Goal: Task Accomplishment & Management: Complete application form

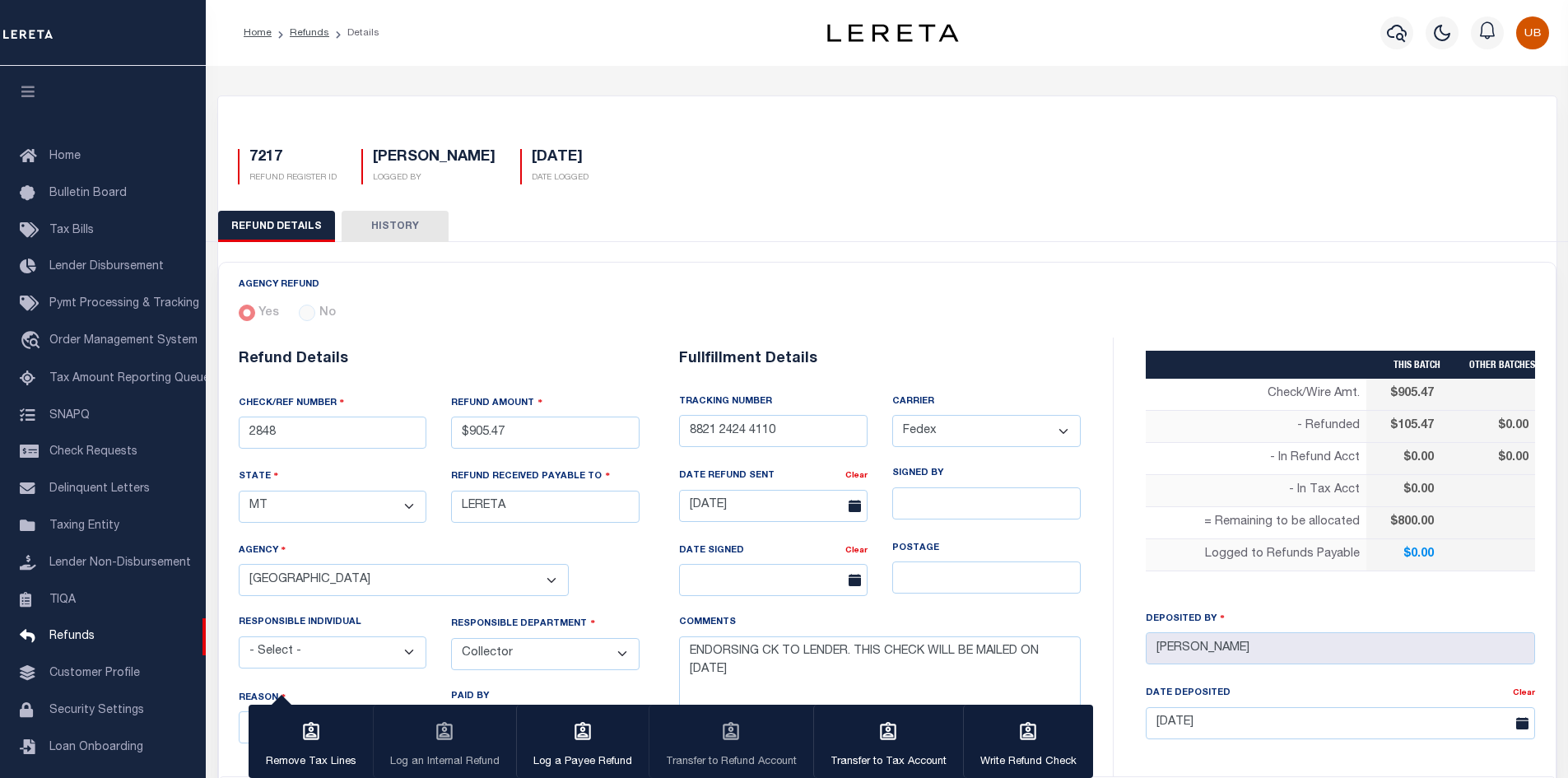
select select "MT"
select select "COL"
select select "OVP"
select select "FDX"
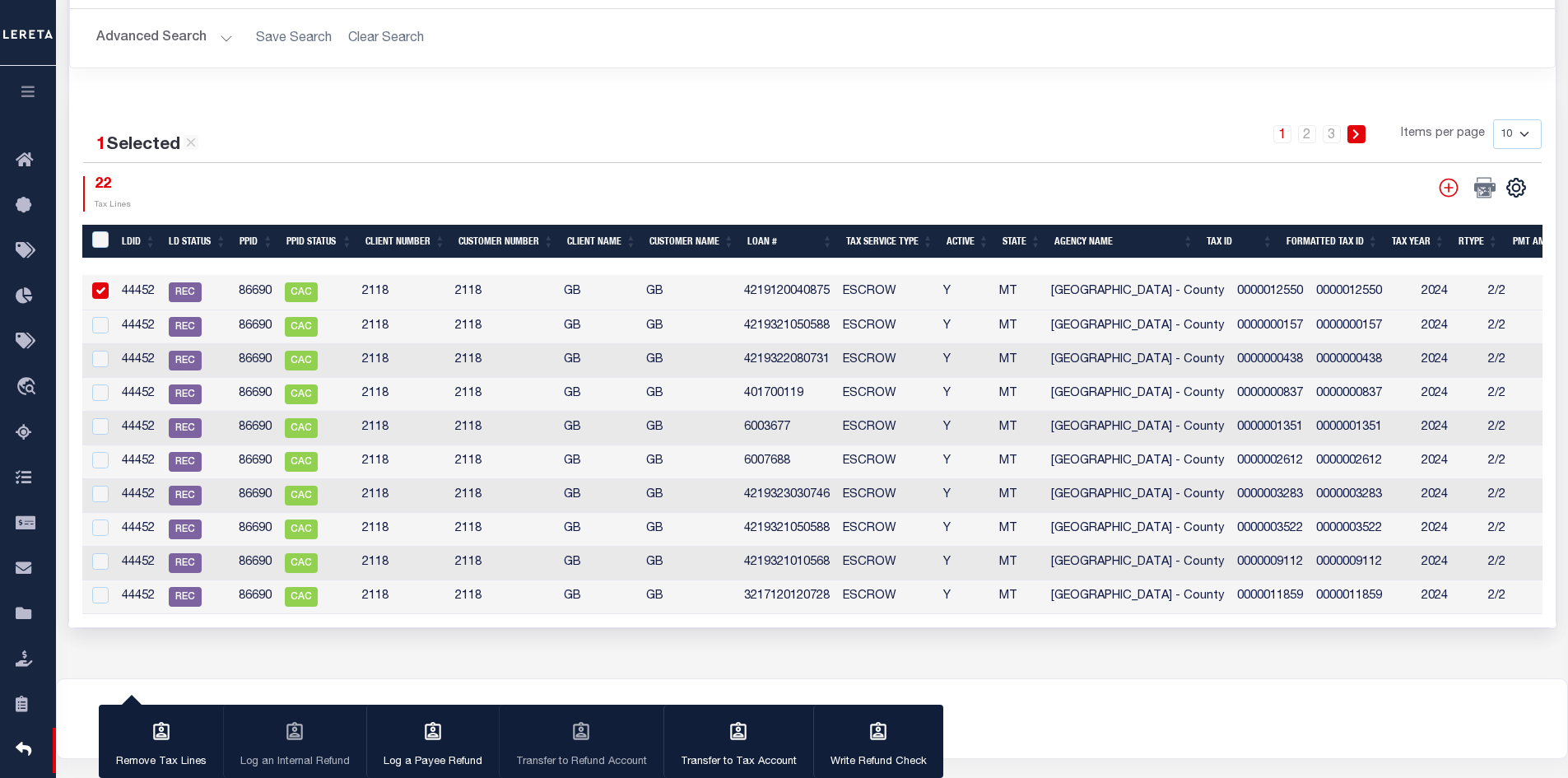
scroll to position [838, 0]
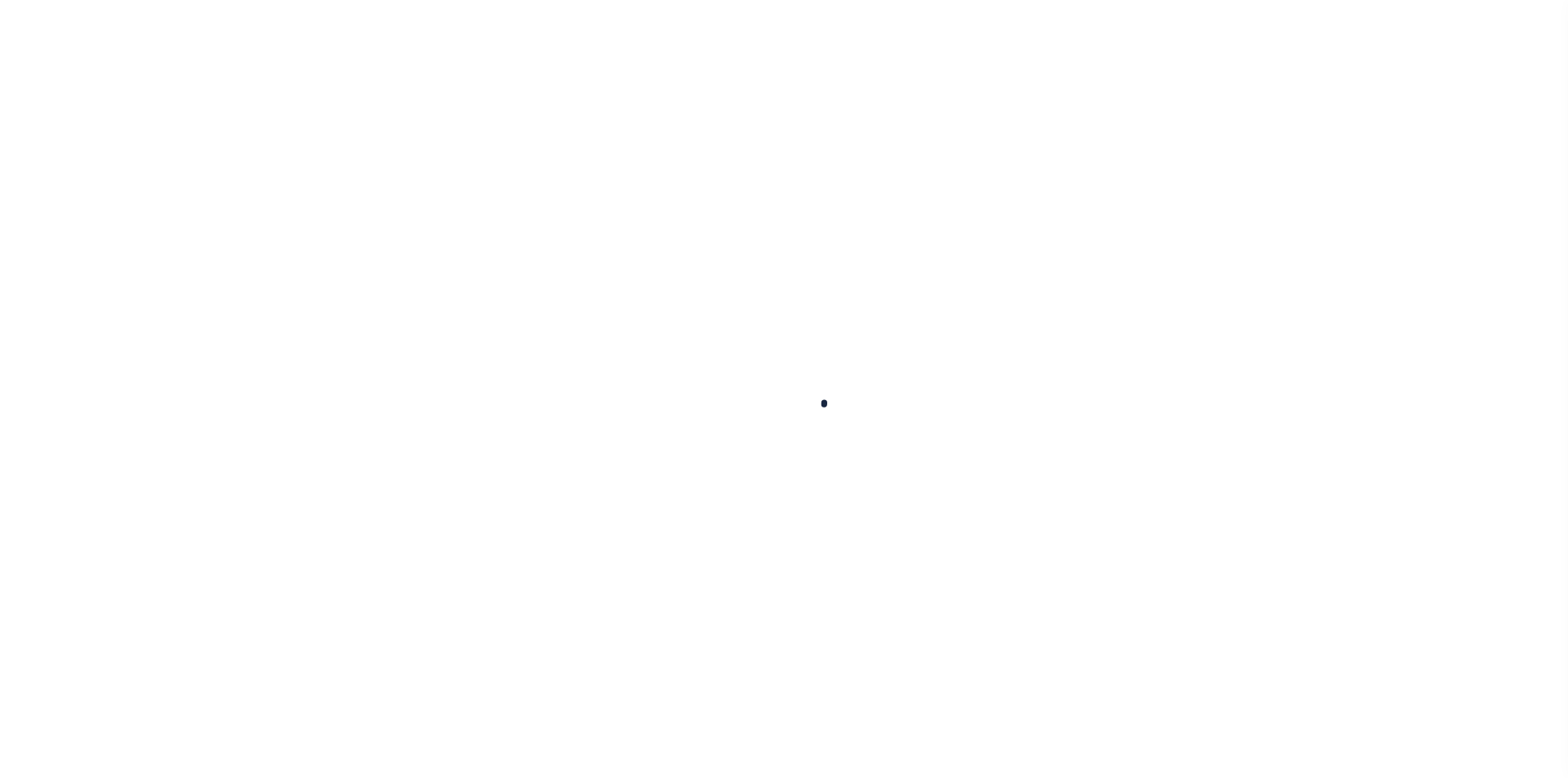
scroll to position [24, 0]
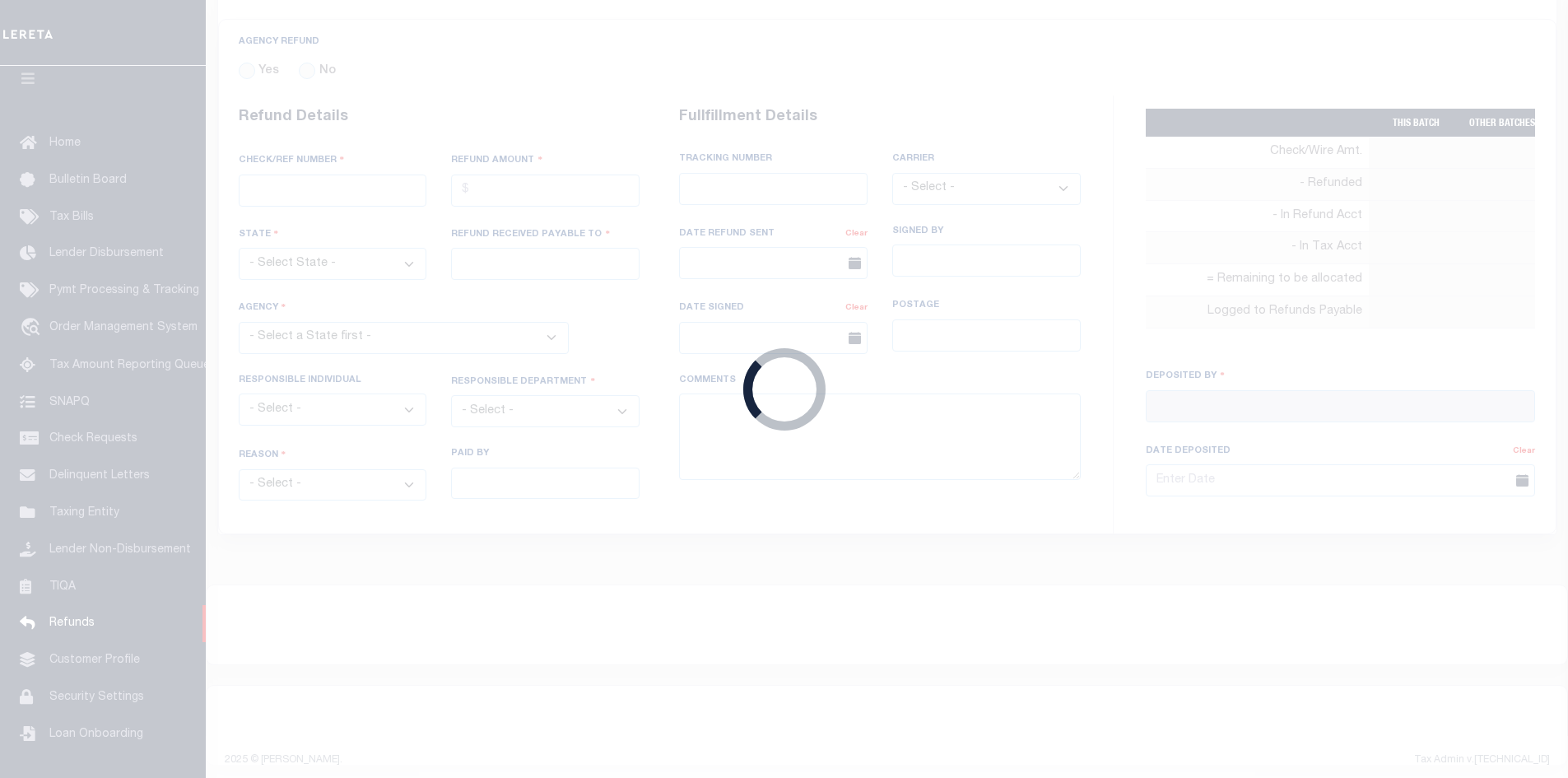
radio input "true"
type input "2848"
type input "$905.47"
select select "MT"
type input "LERETA"
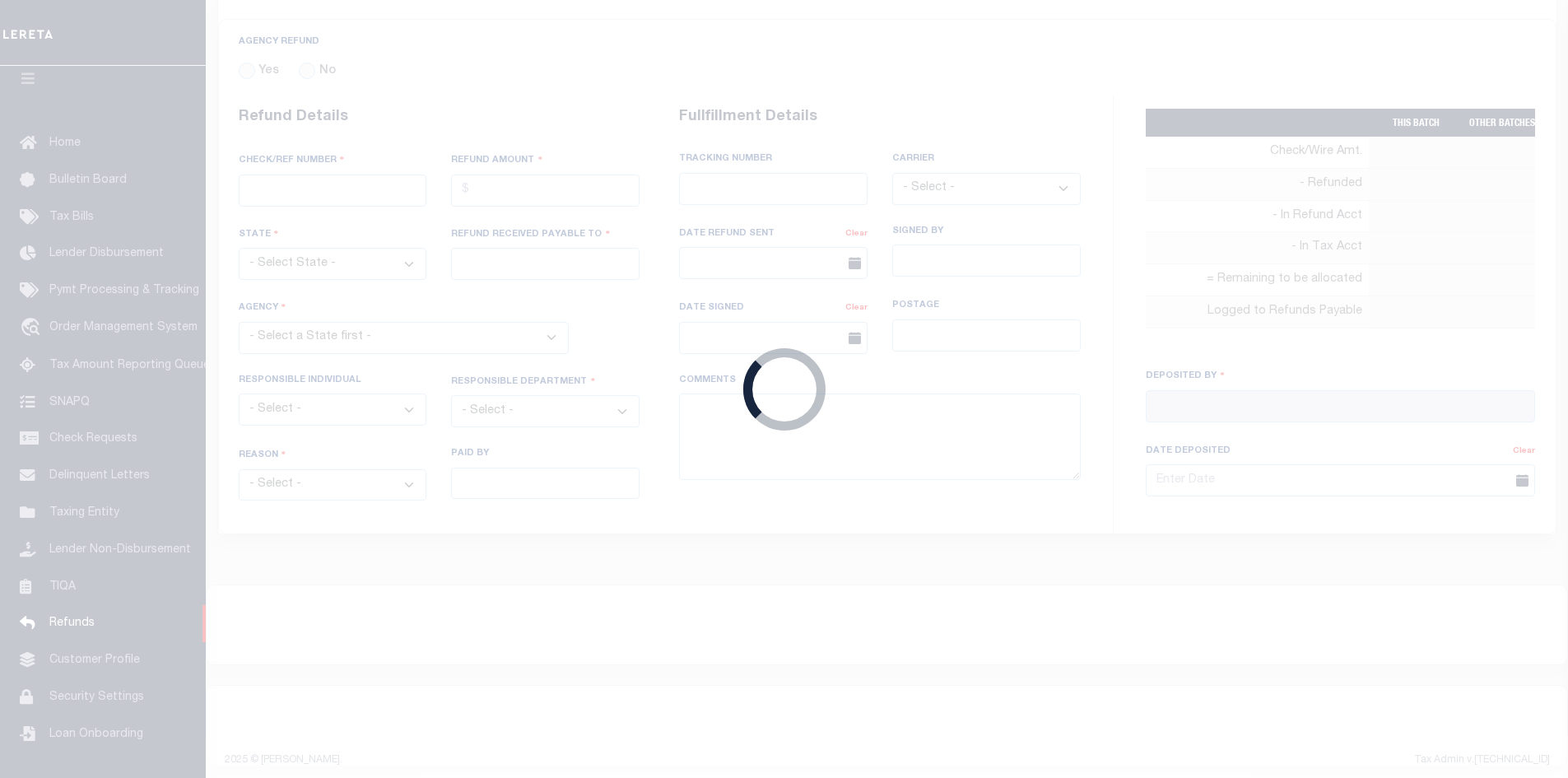
select select
select select "COL"
select select "OVP"
type input "8821 2424 4110"
select select "FDX"
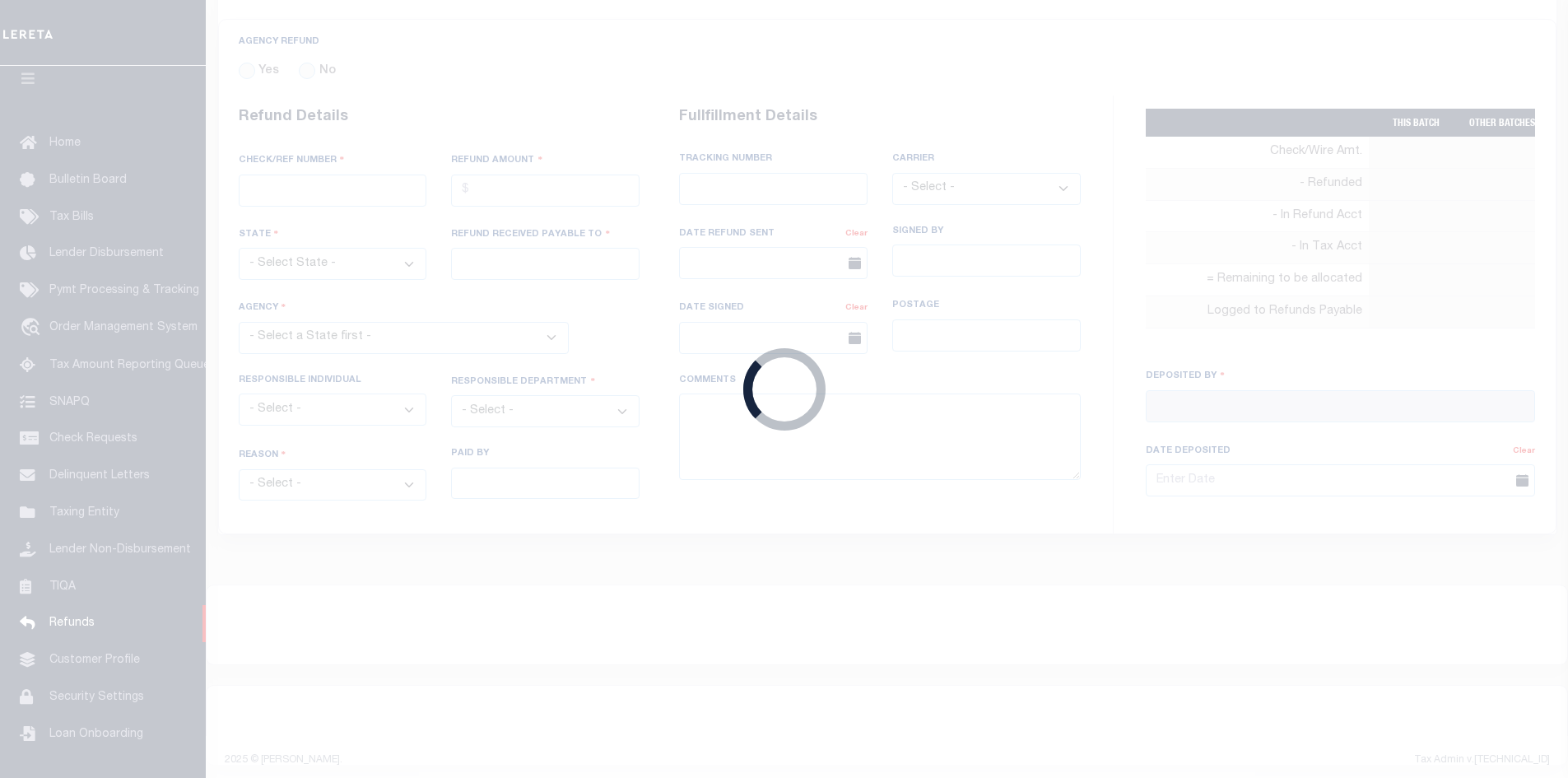
type input "[DATE]"
type textarea "ENDORSING CK TO LENDER. THIS CHECK WILL BE MAILED ON [DATE]"
type input "[PERSON_NAME]"
type input "[DATE]"
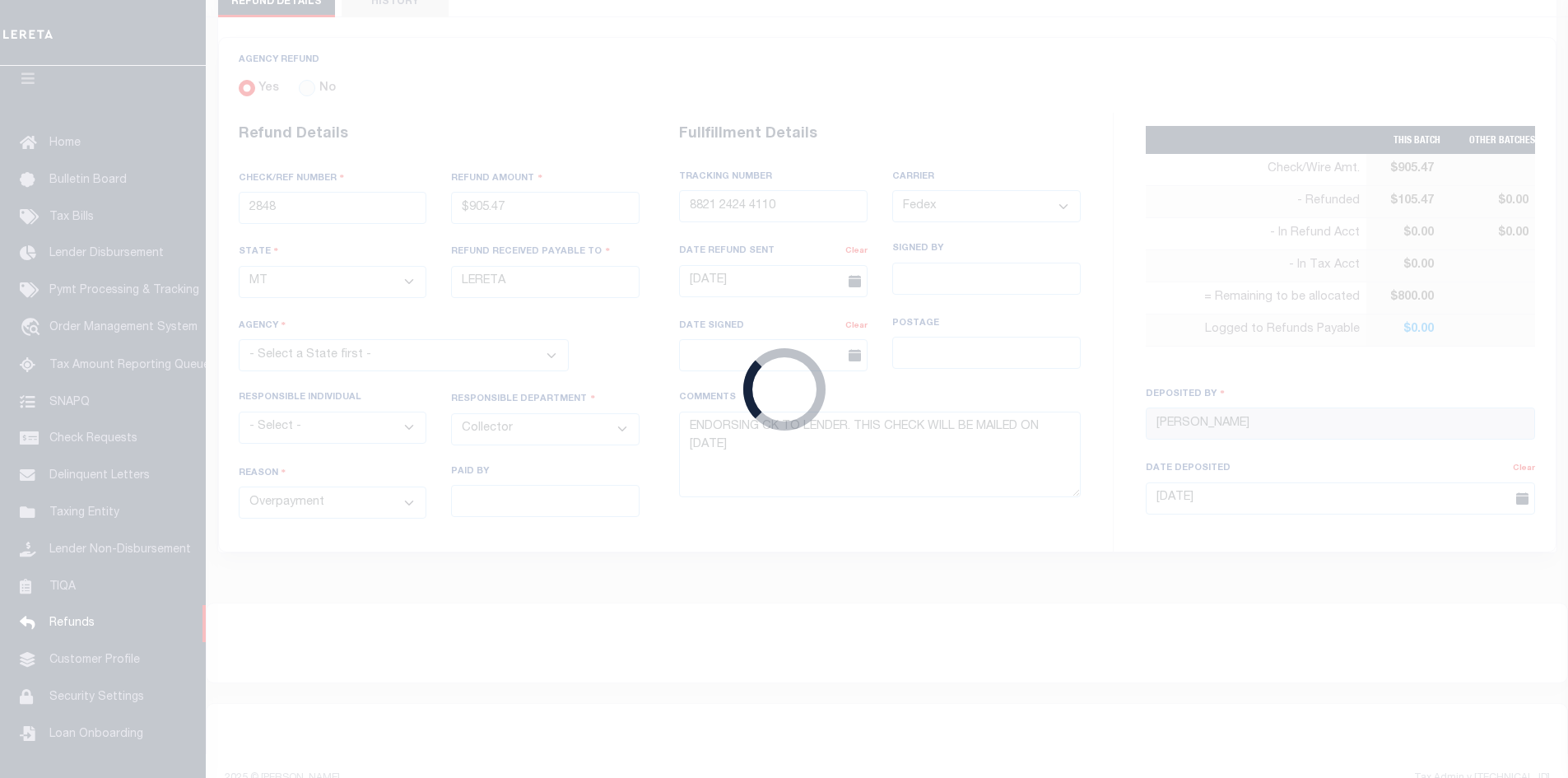
scroll to position [243, 0]
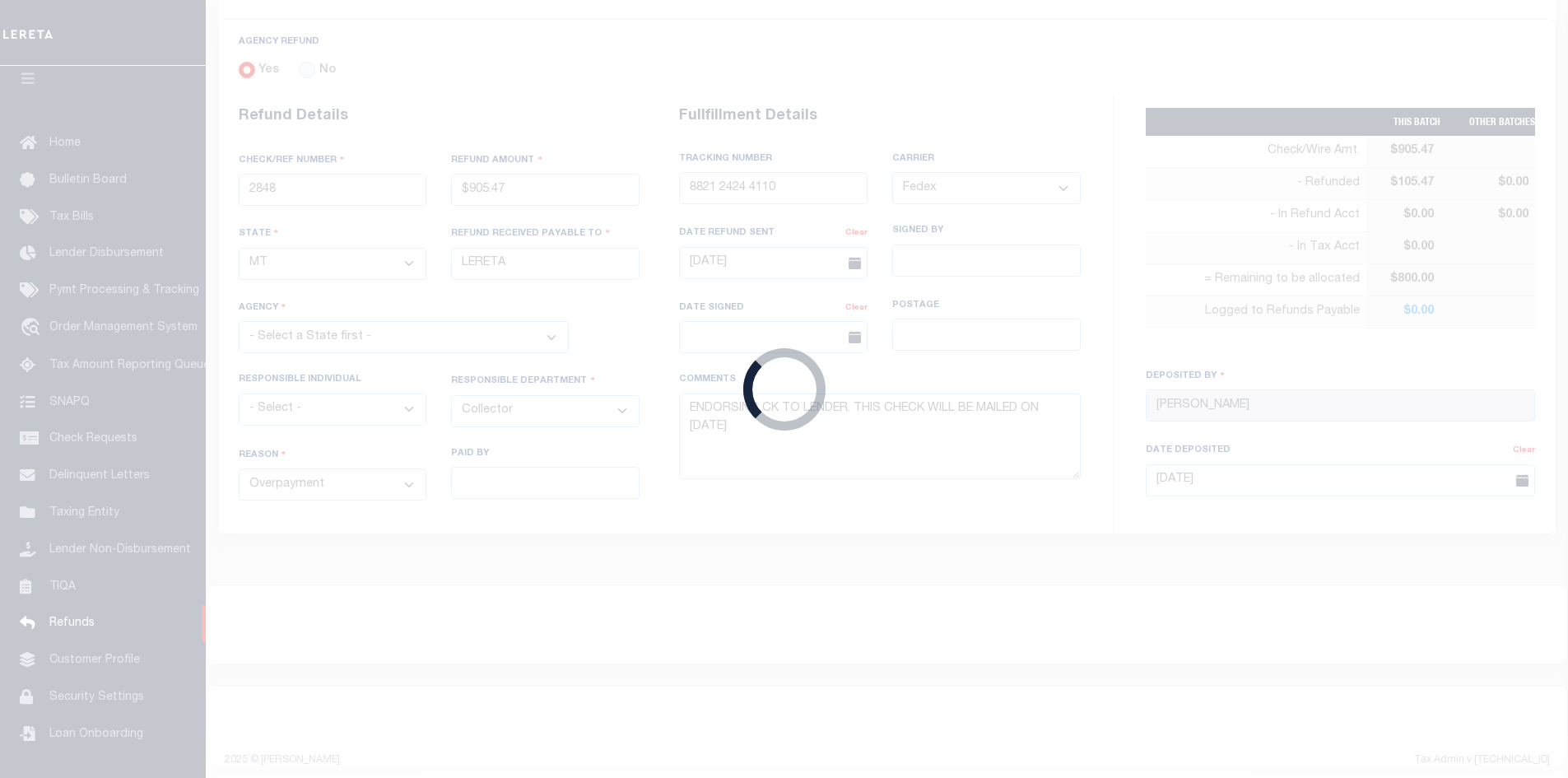
select select "3009900000"
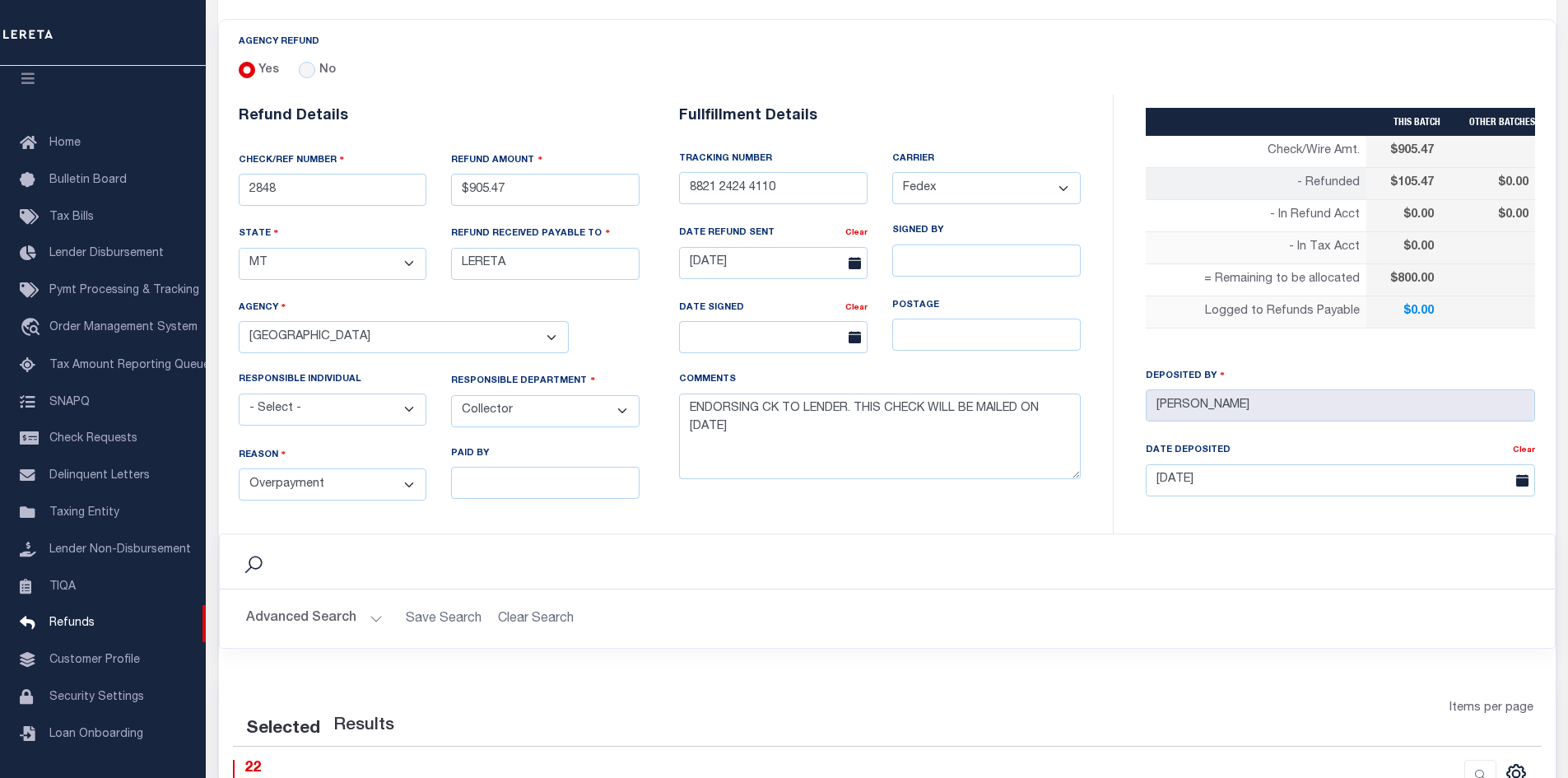
scroll to position [0, 0]
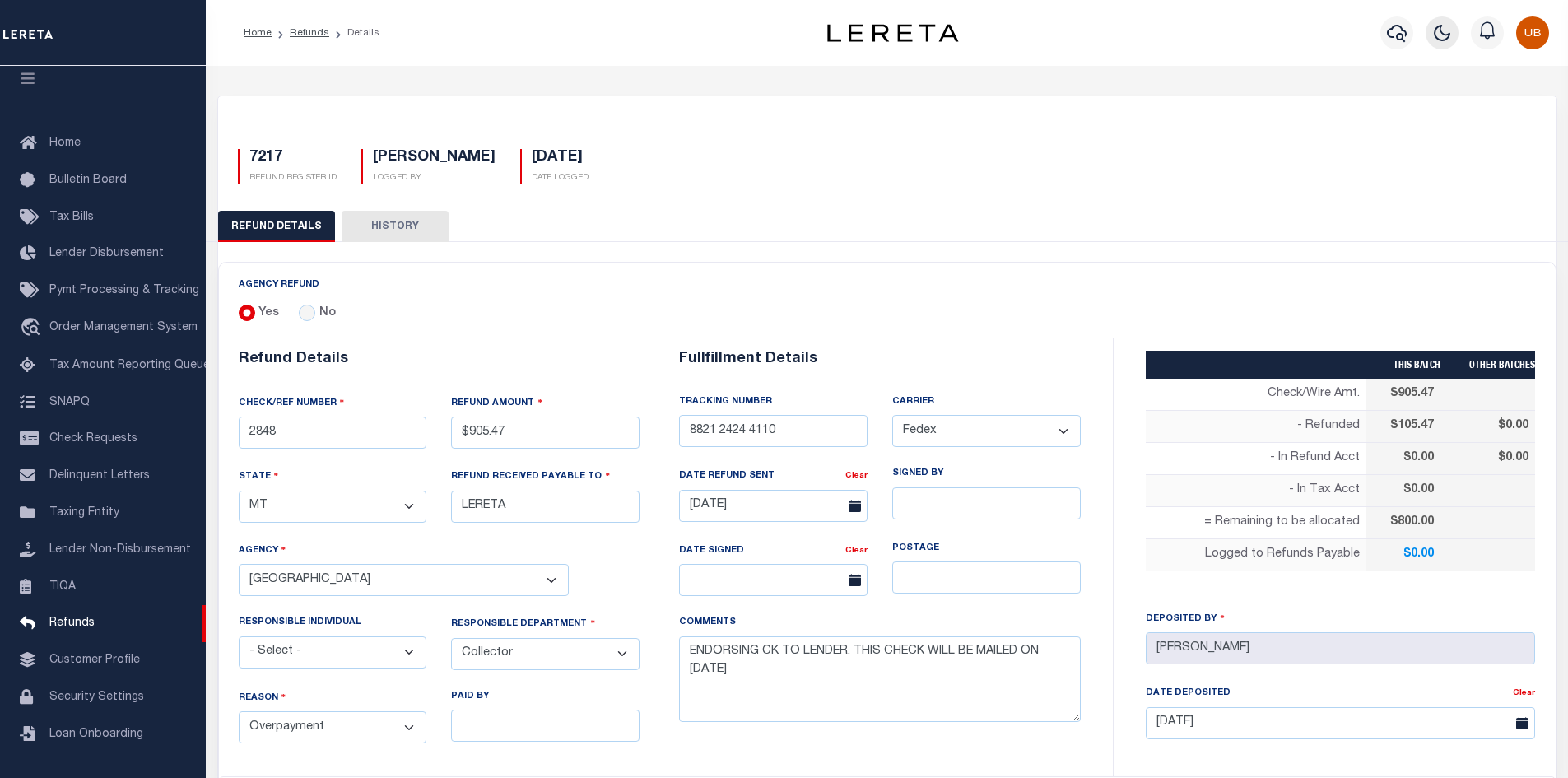
click at [1439, 33] on icon "button" at bounding box center [1442, 33] width 20 height 20
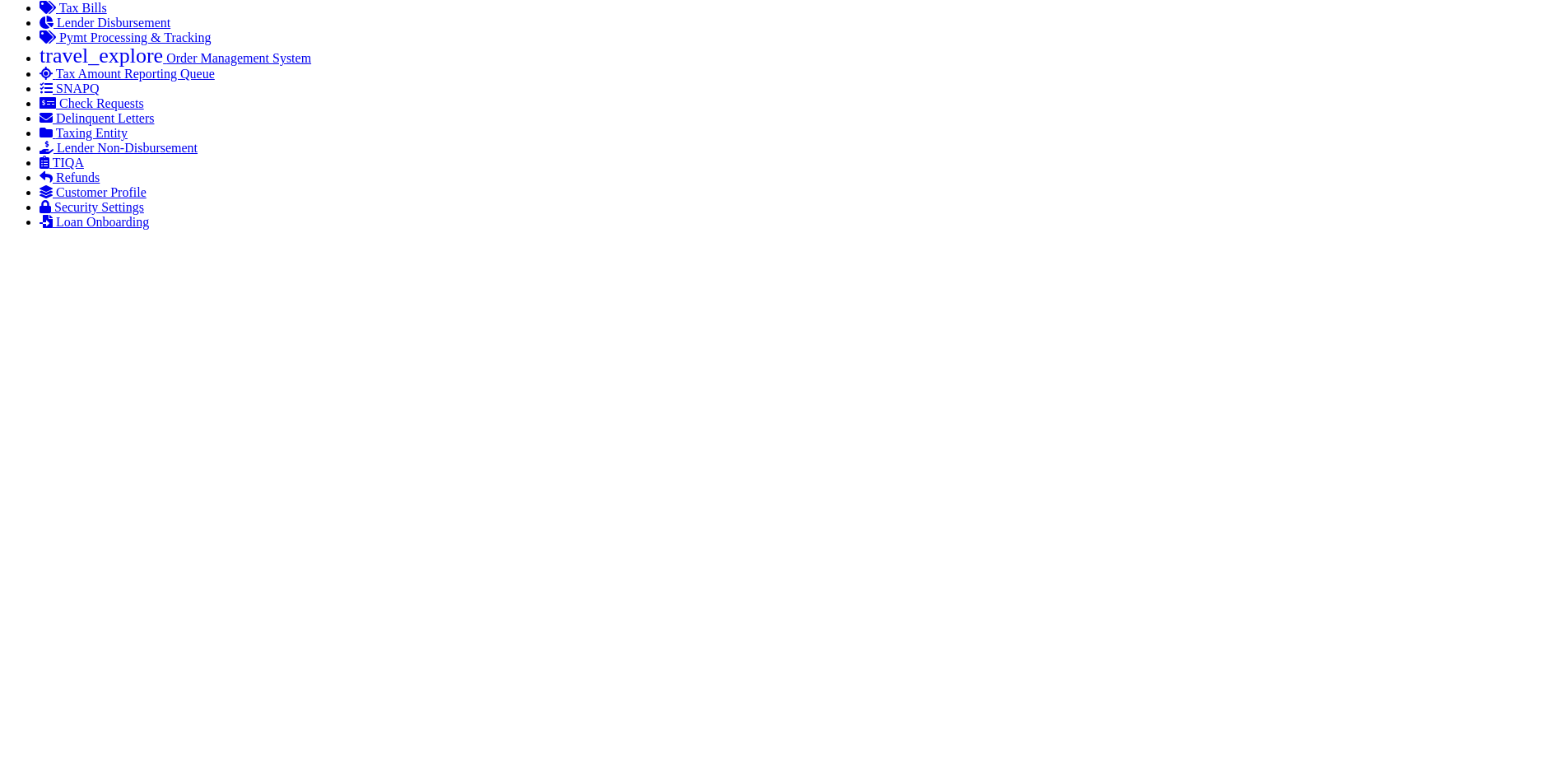
scroll to position [659, 0]
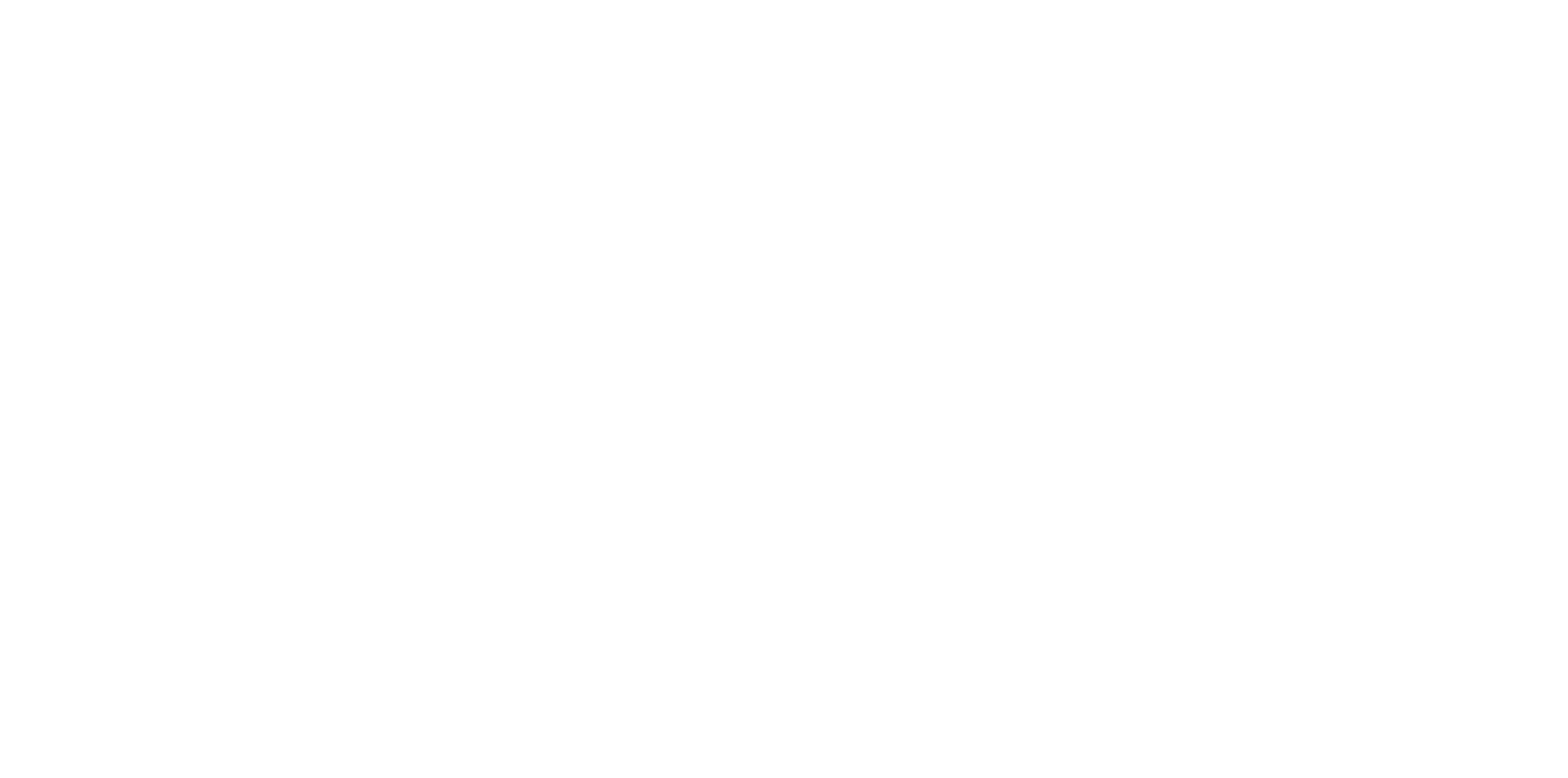
checkbox input "true"
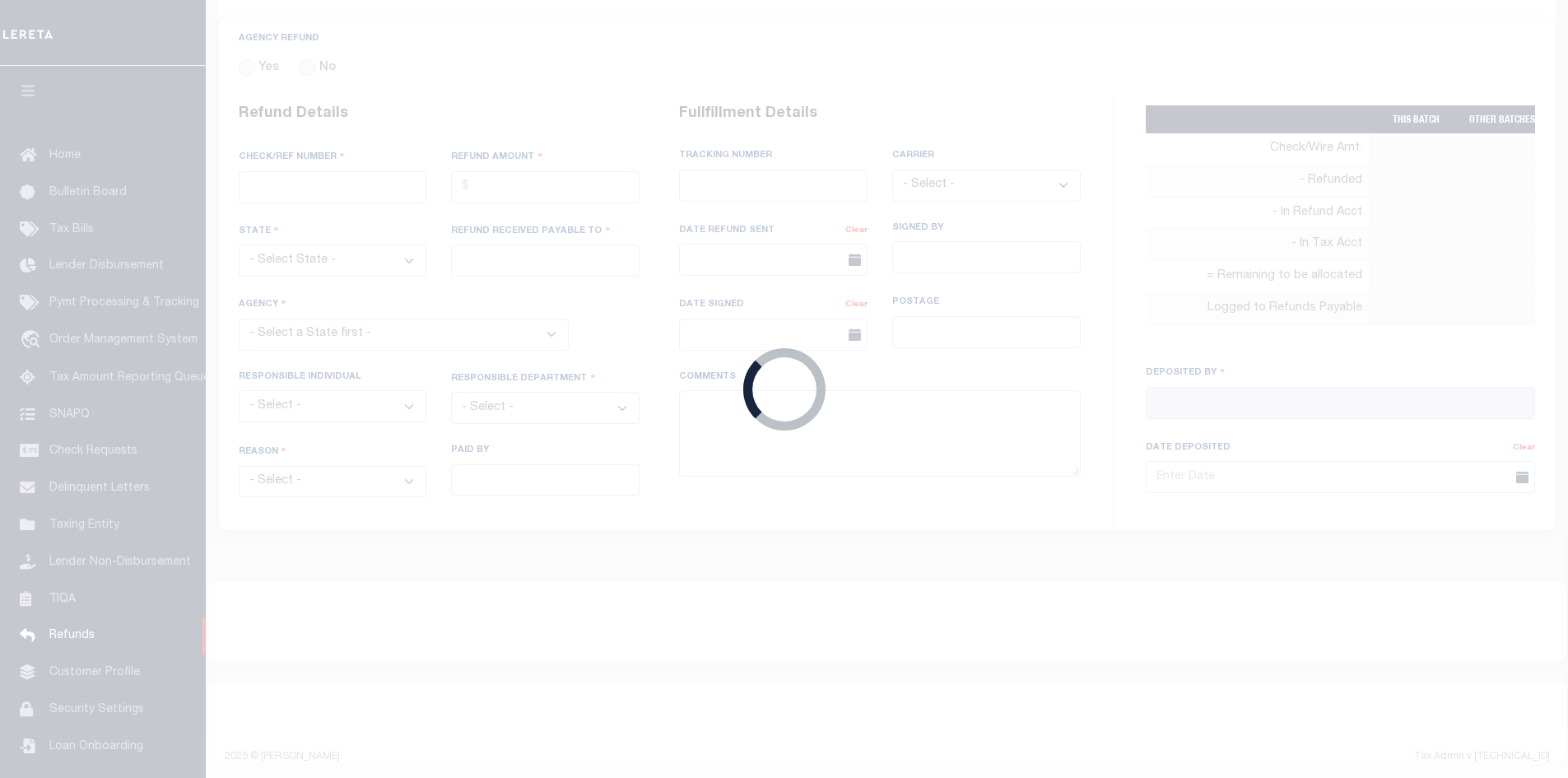
radio input "true"
type input "2848"
type input "$905.47"
select select "MT"
type input "LERETA"
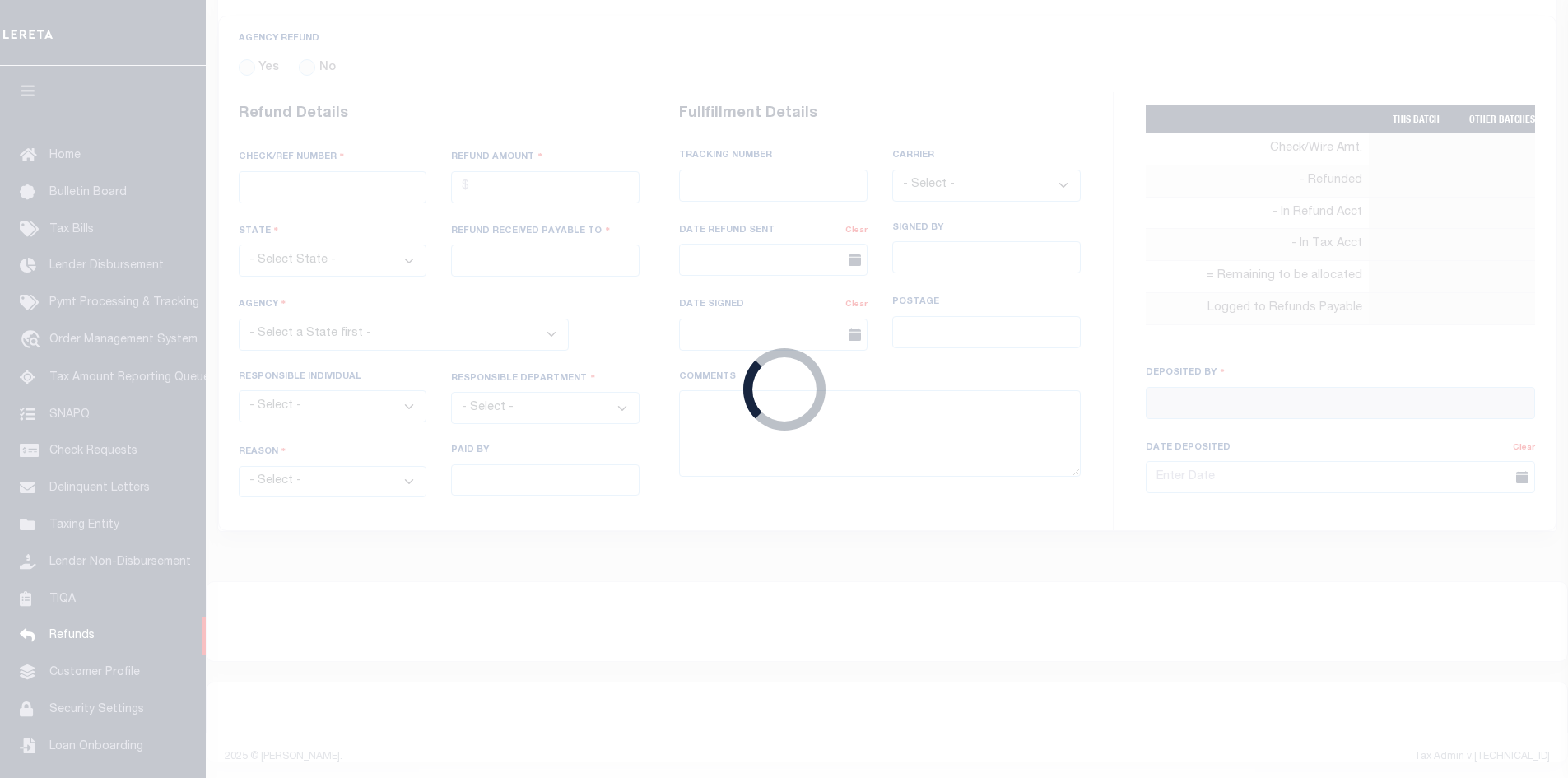
select select
select select "COL"
select select "OVP"
type input "8821 2424 4110"
select select "FDX"
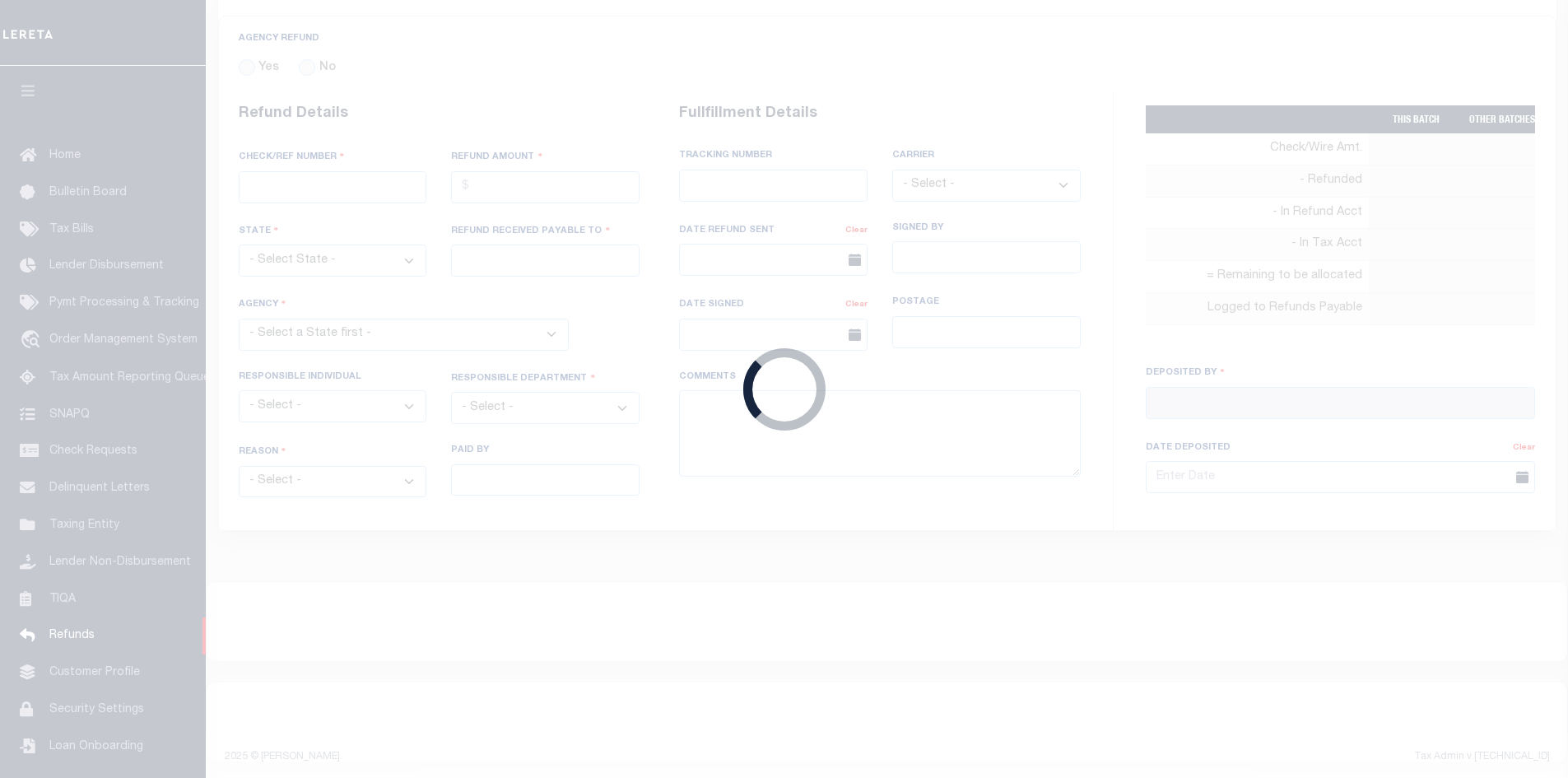
type input "[DATE]"
type textarea "ENDORSING CK TO LENDER. THIS CHECK WILL BE MAILED ON [DATE]"
type input "[PERSON_NAME]"
type input "[DATE]"
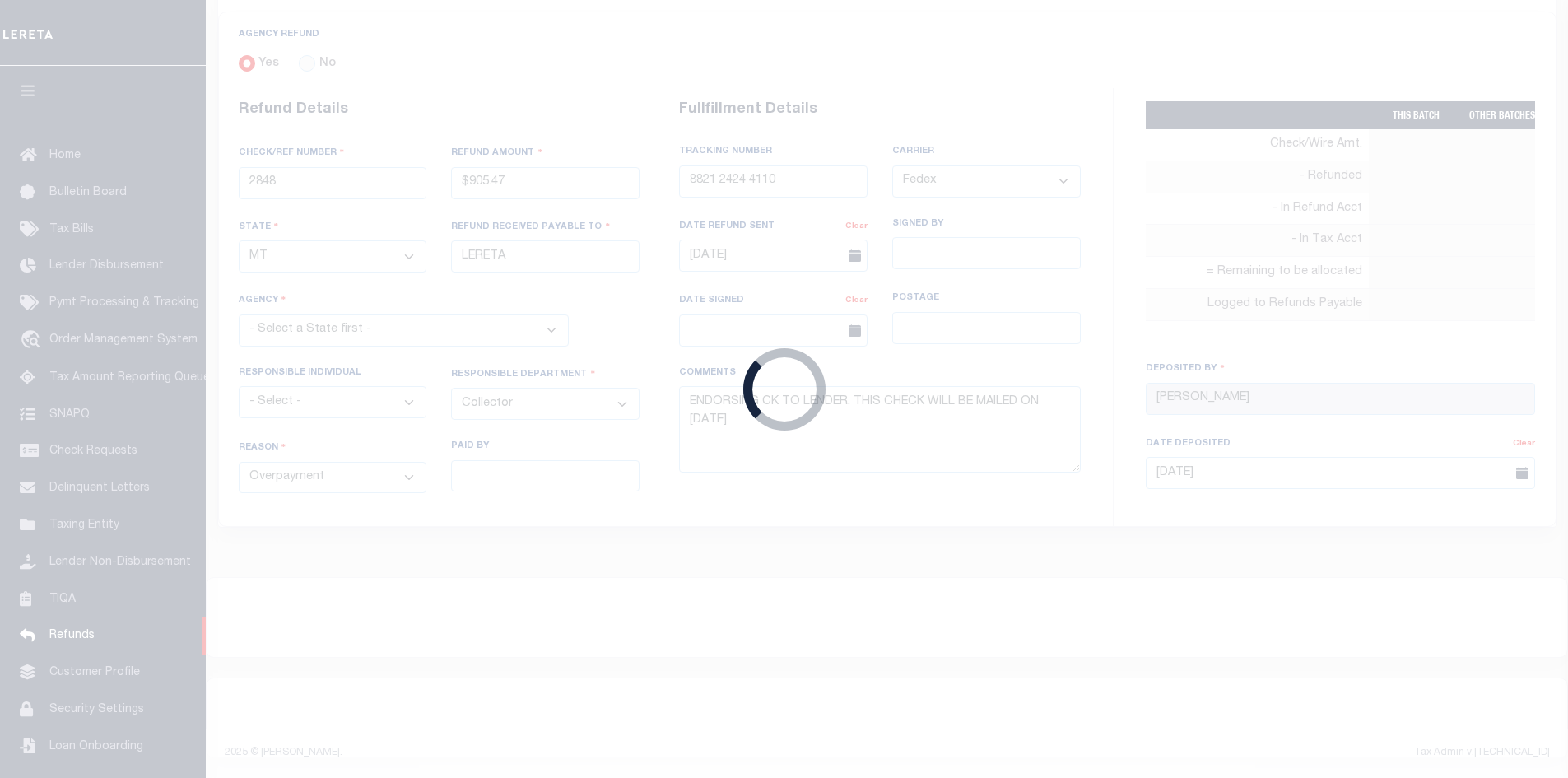
select select "3009900000"
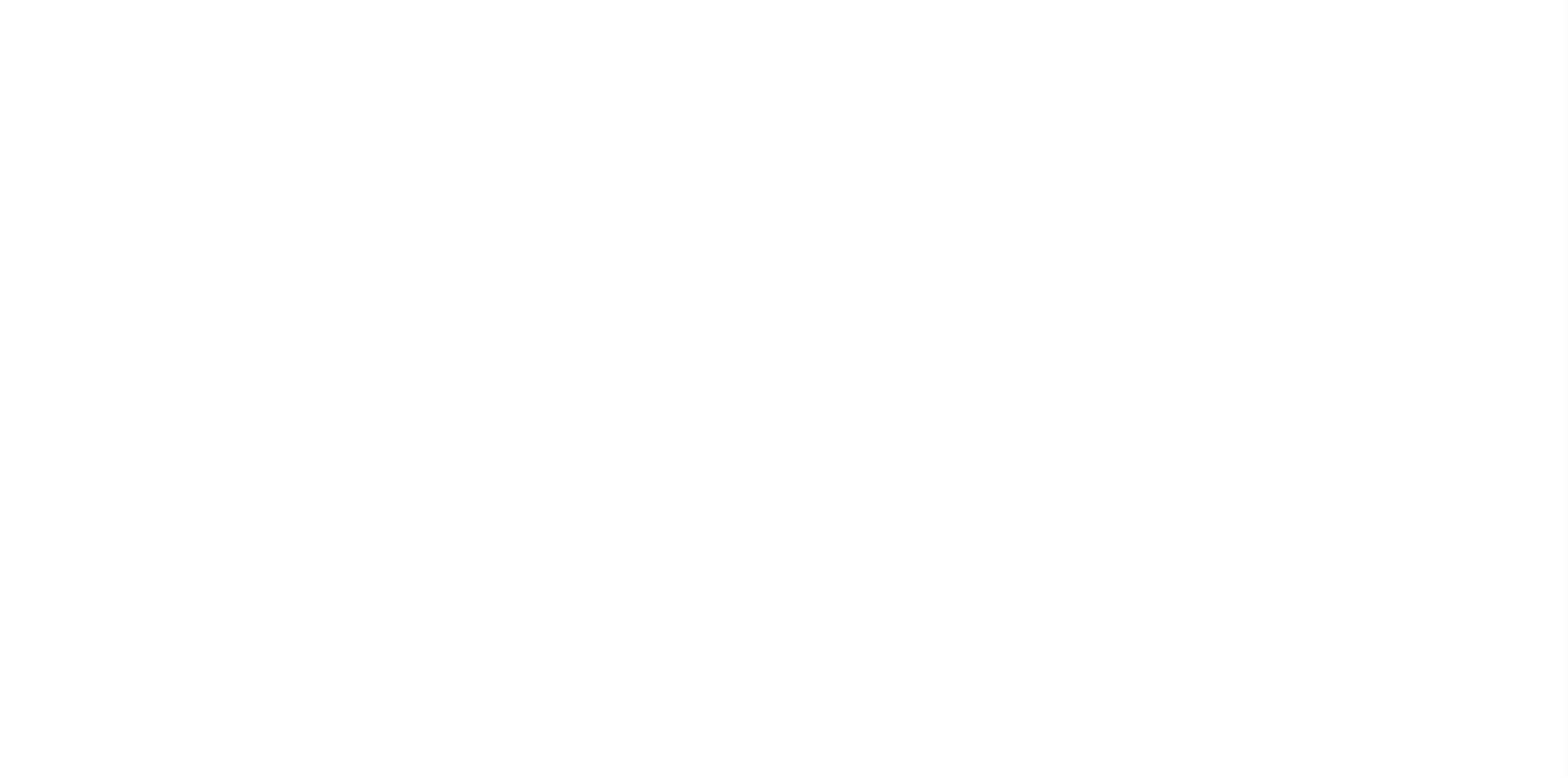
scroll to position [12, 0]
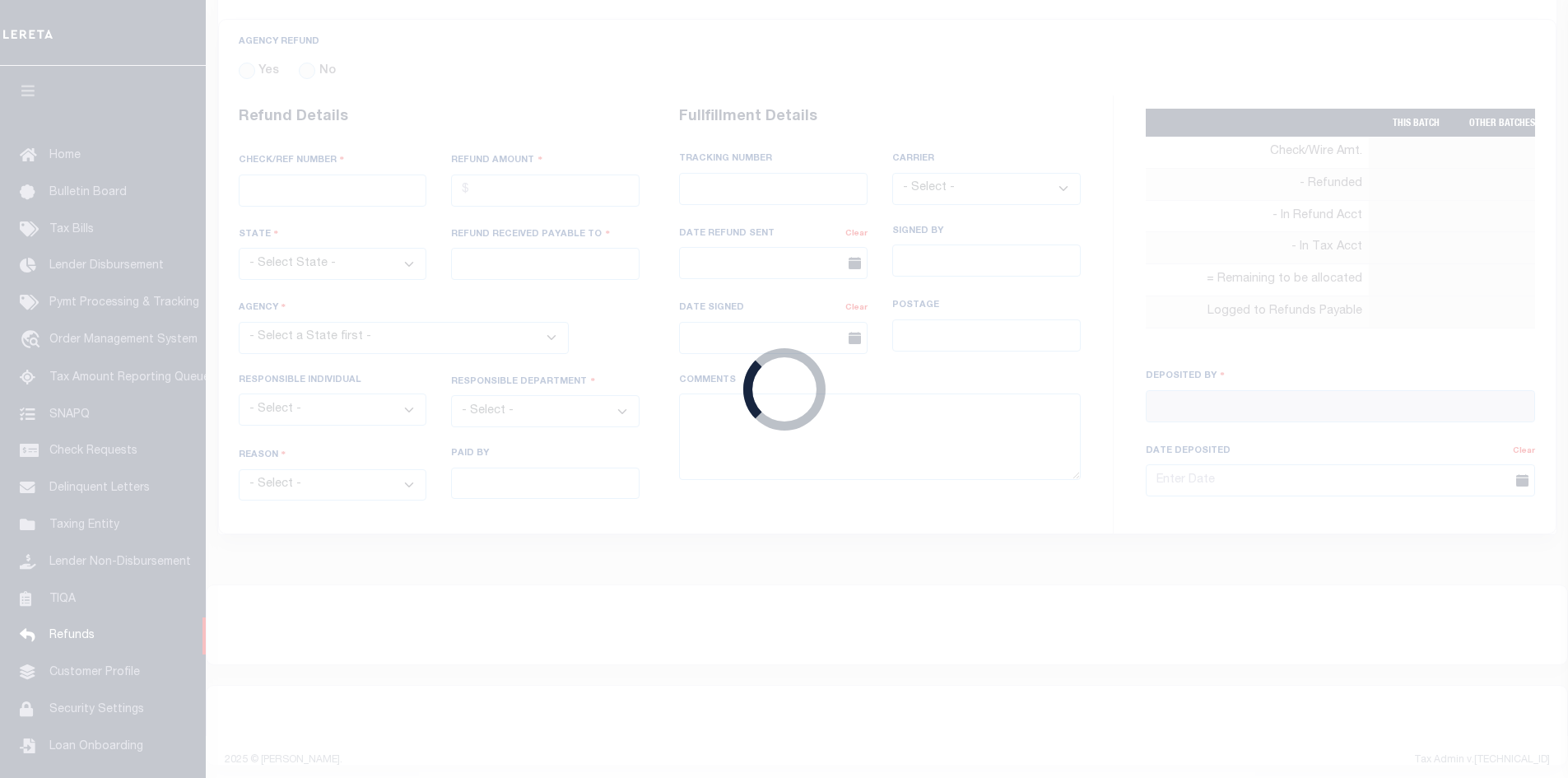
radio input "true"
type input "2848"
type input "$905.47"
select select "MT"
type input "LERETA"
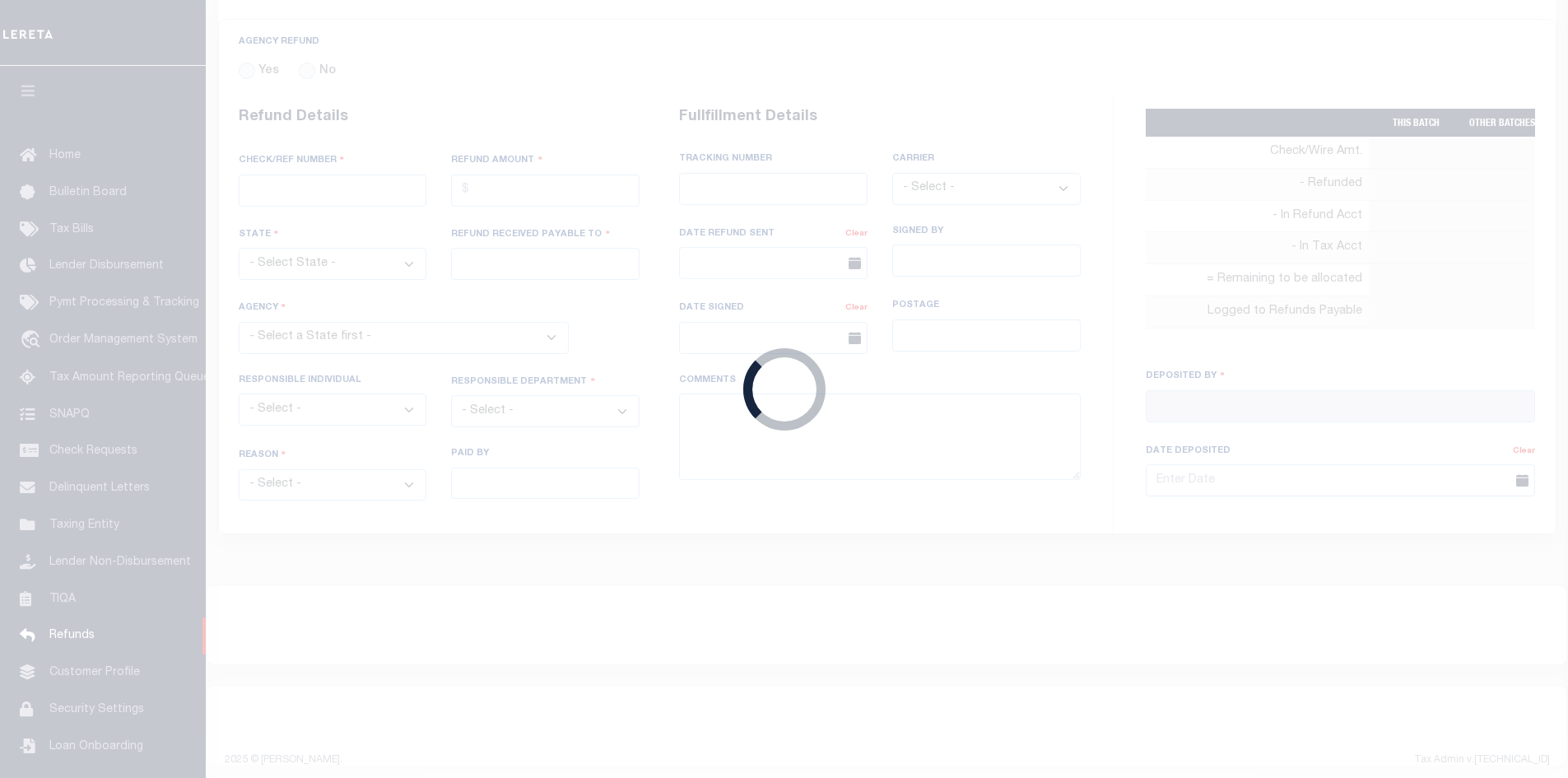
select select
select select "COL"
select select "OVP"
type input "8821 2424 4110"
select select "FDX"
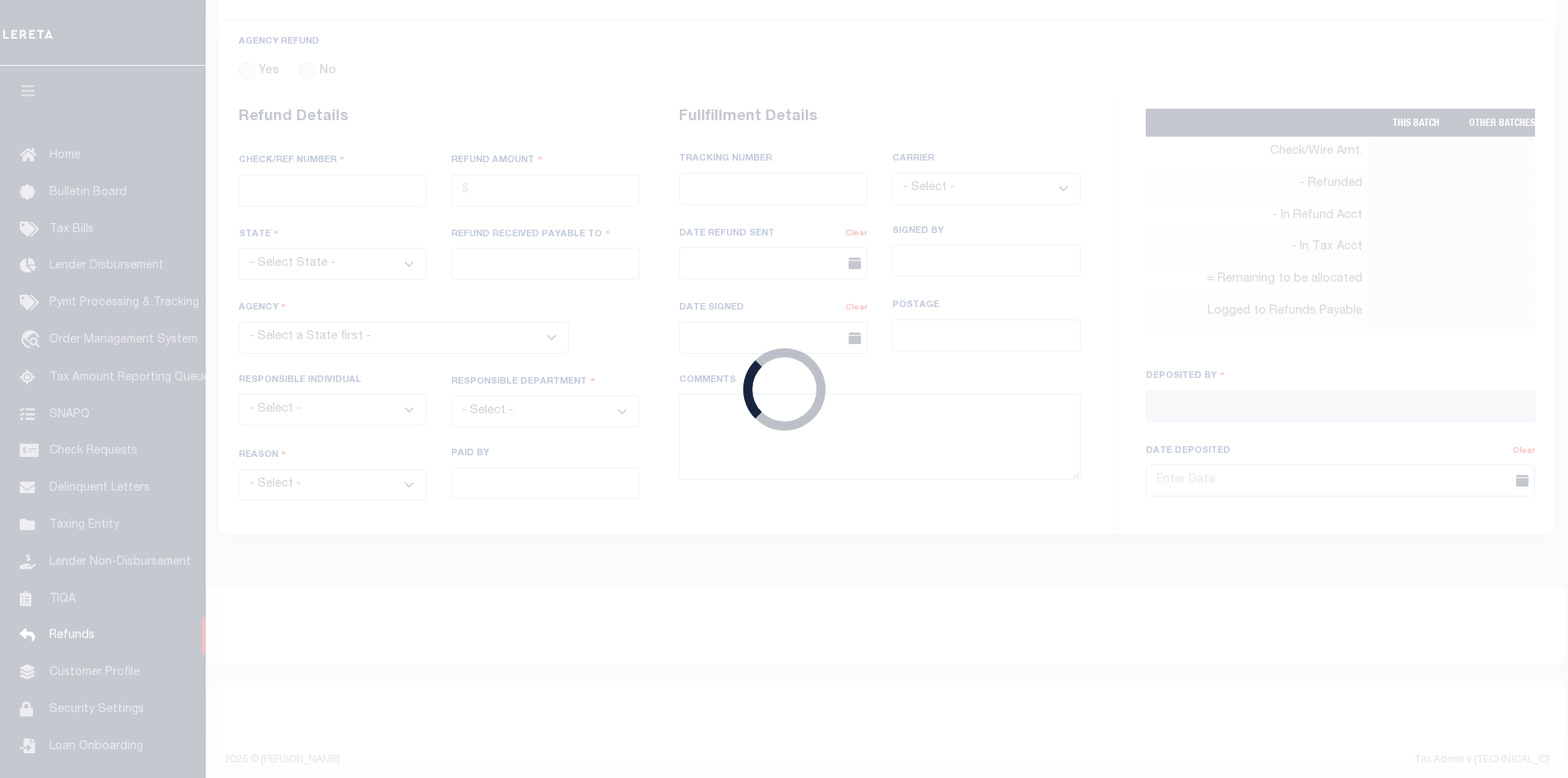
type input "[DATE]"
type textarea "ENDORSING CK TO LENDER. THIS CHECK WILL BE MAILED ON [DATE]"
type input "[PERSON_NAME]"
type input "[DATE]"
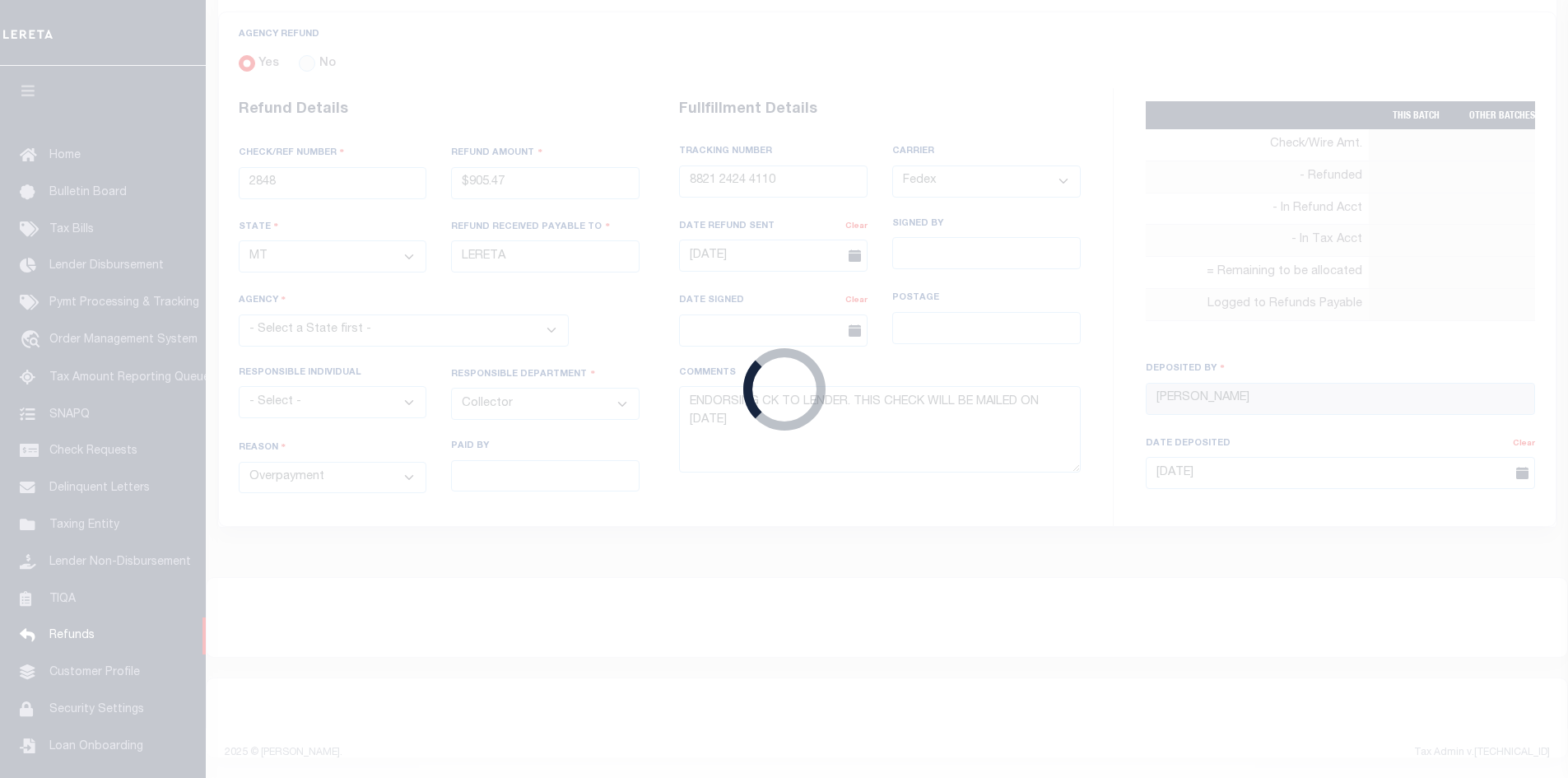
select select "3009900000"
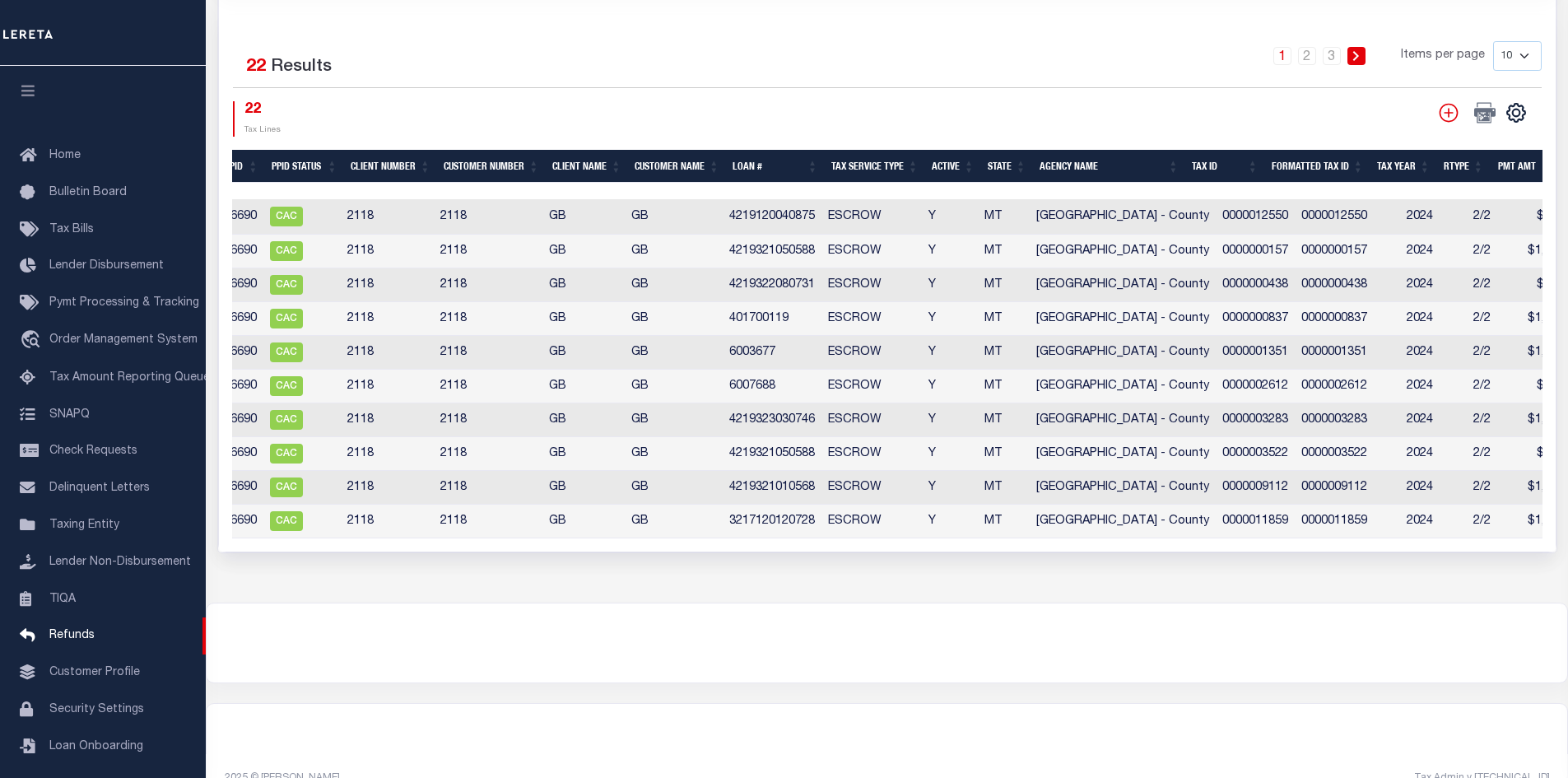
scroll to position [0, 0]
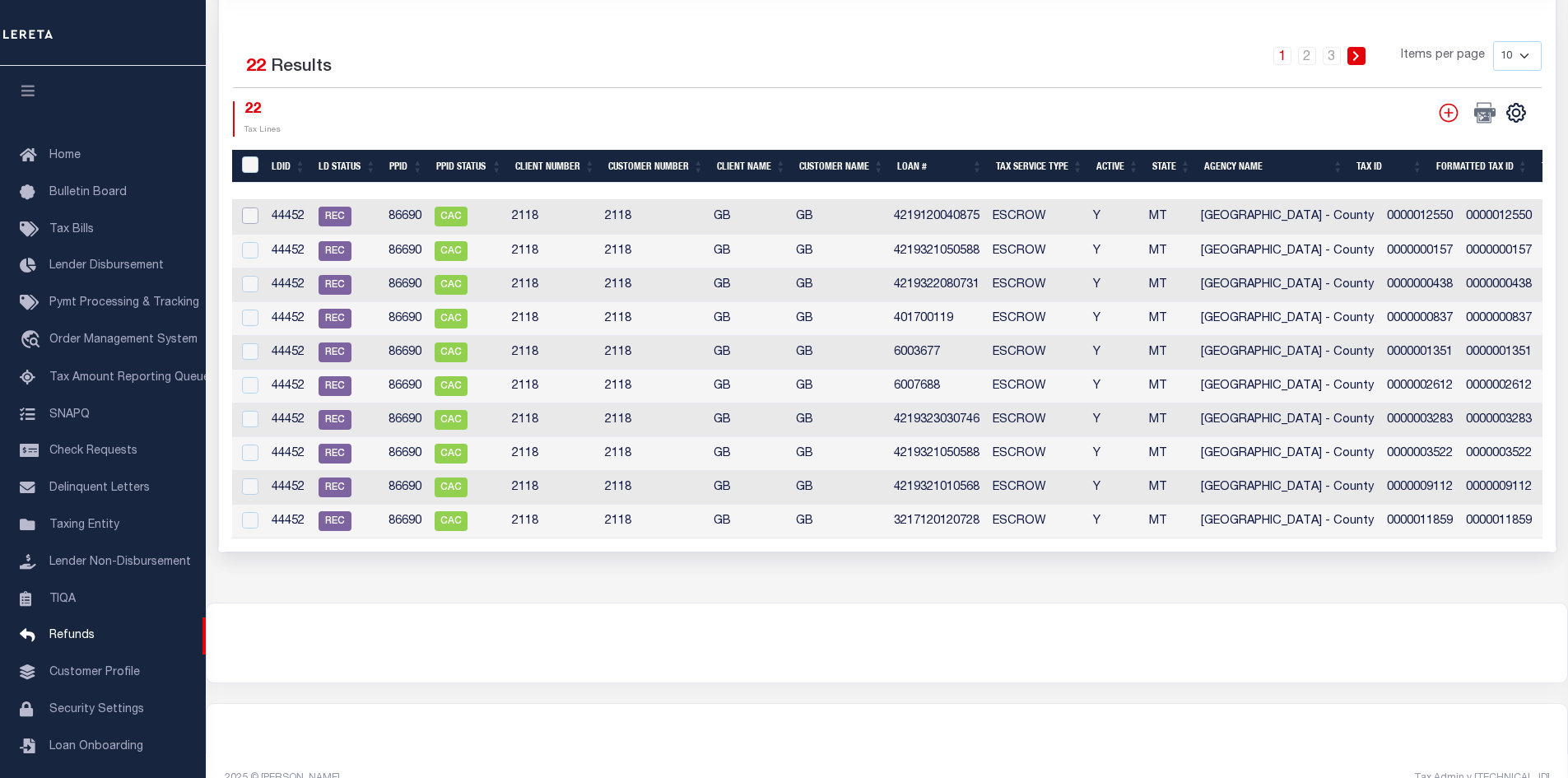
click at [247, 207] on input "checkbox" at bounding box center [250, 215] width 17 height 17
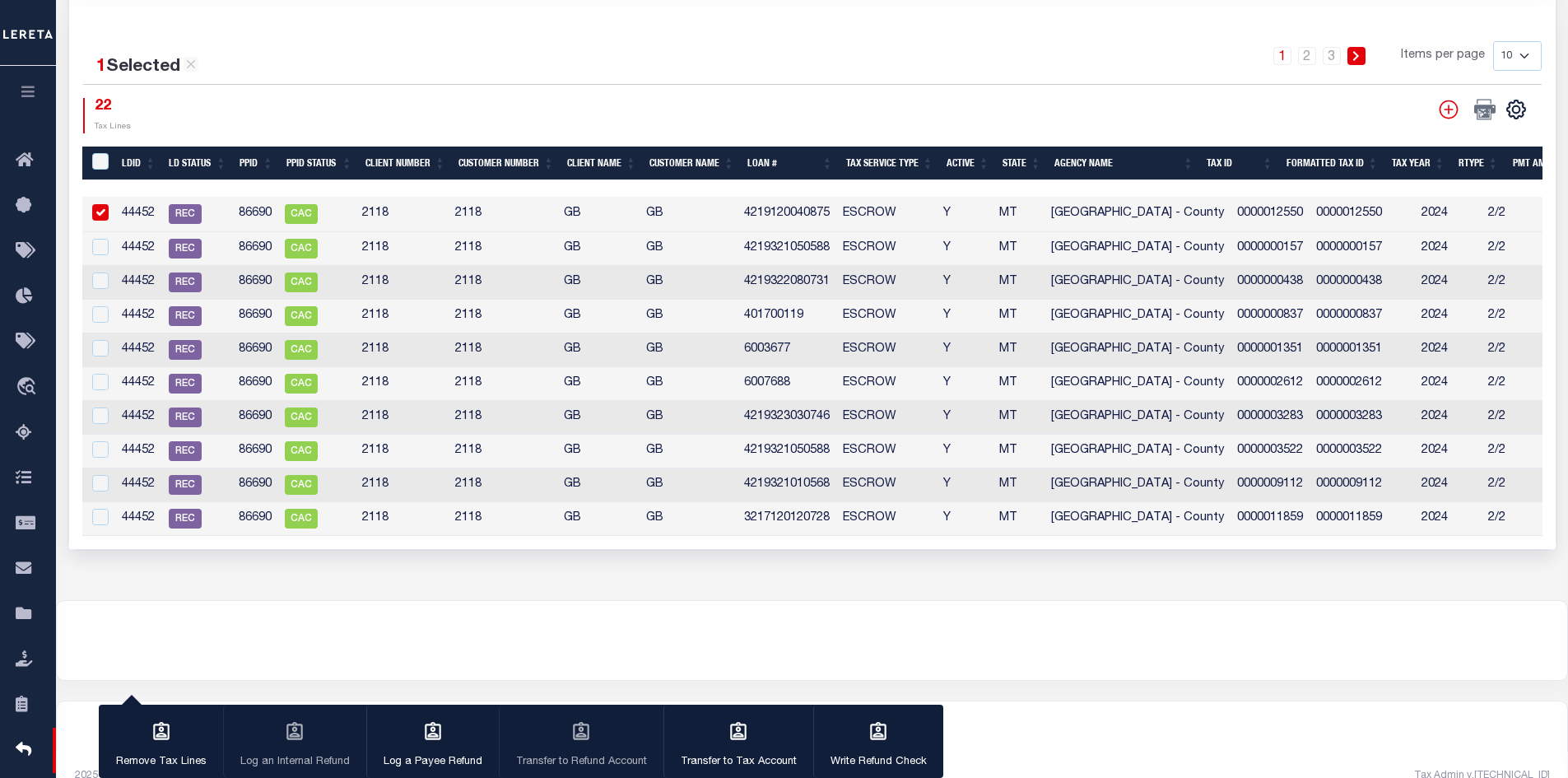
click at [26, 88] on icon "button" at bounding box center [28, 91] width 19 height 15
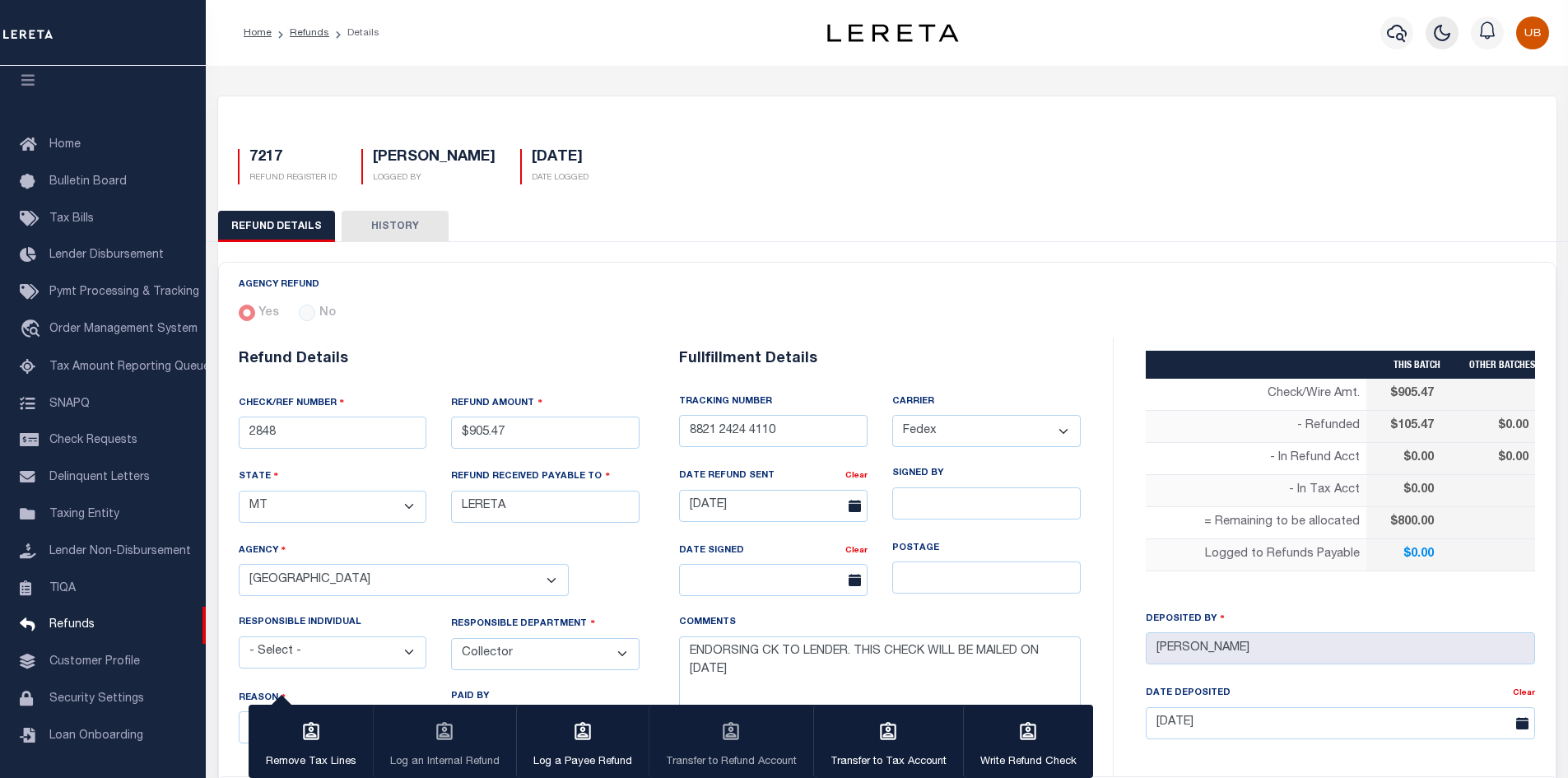
click at [1435, 45] on button "button" at bounding box center [1441, 33] width 33 height 33
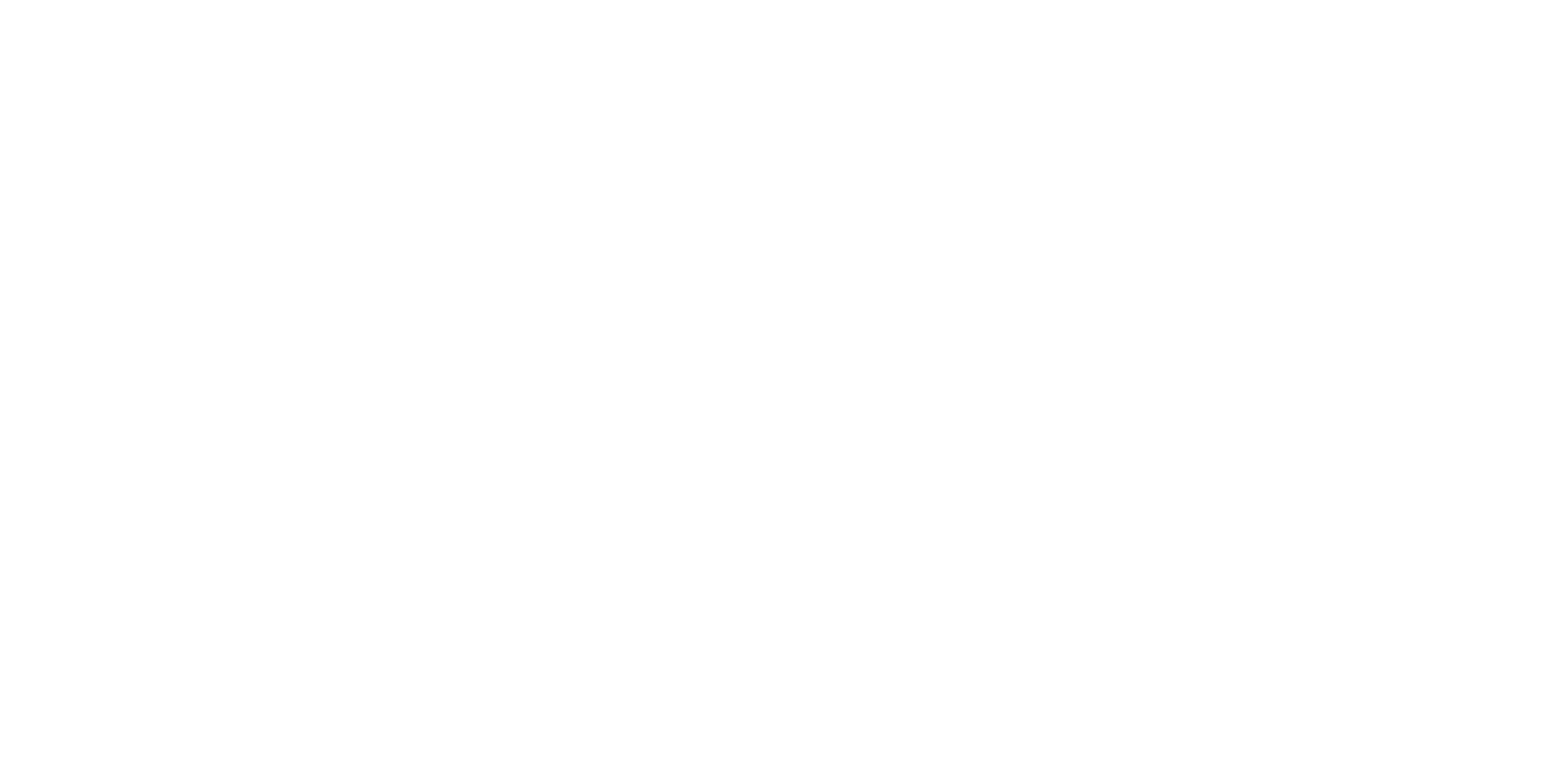
scroll to position [850, 0]
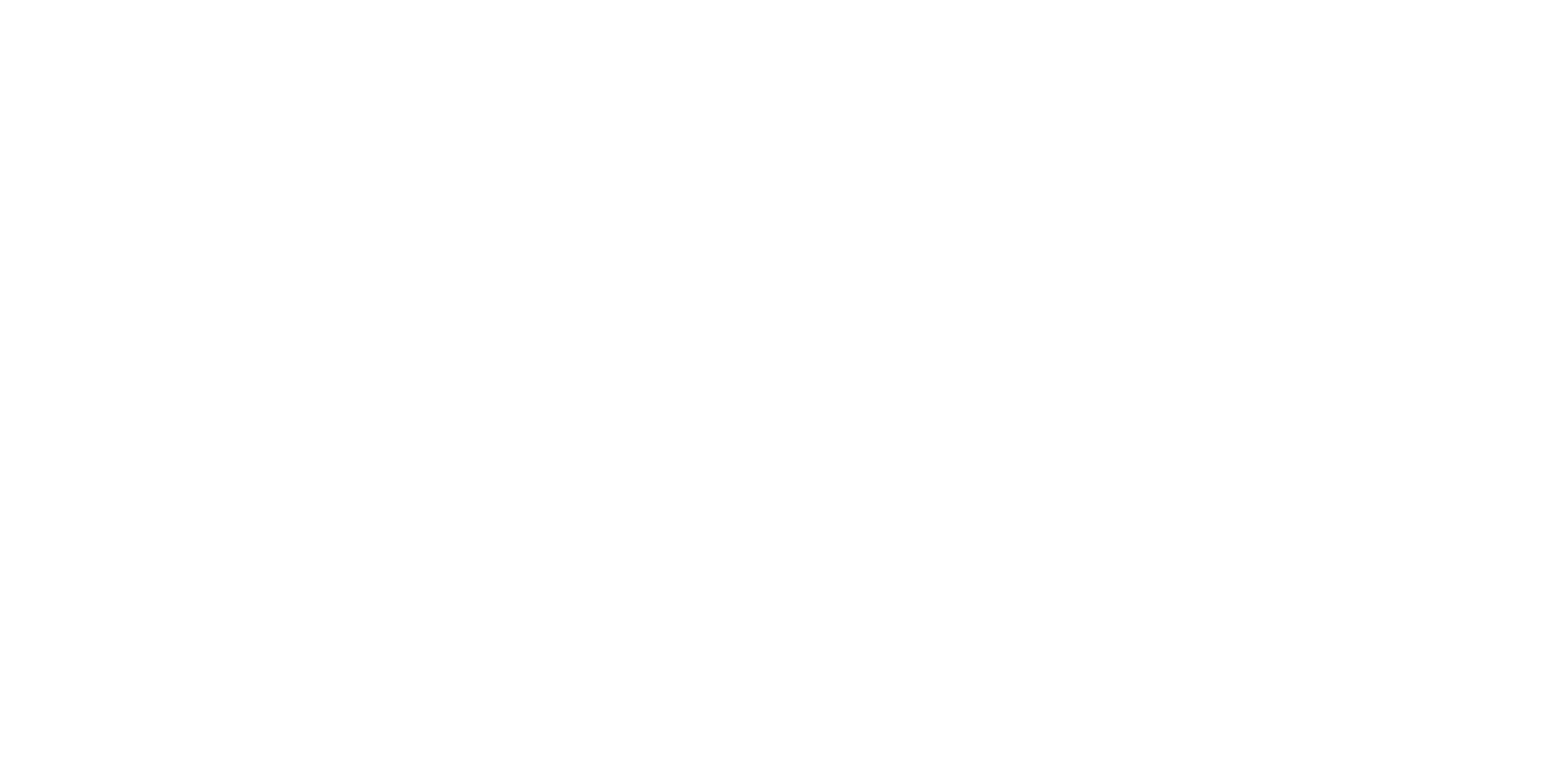
checkbox input "false"
checkbox input "true"
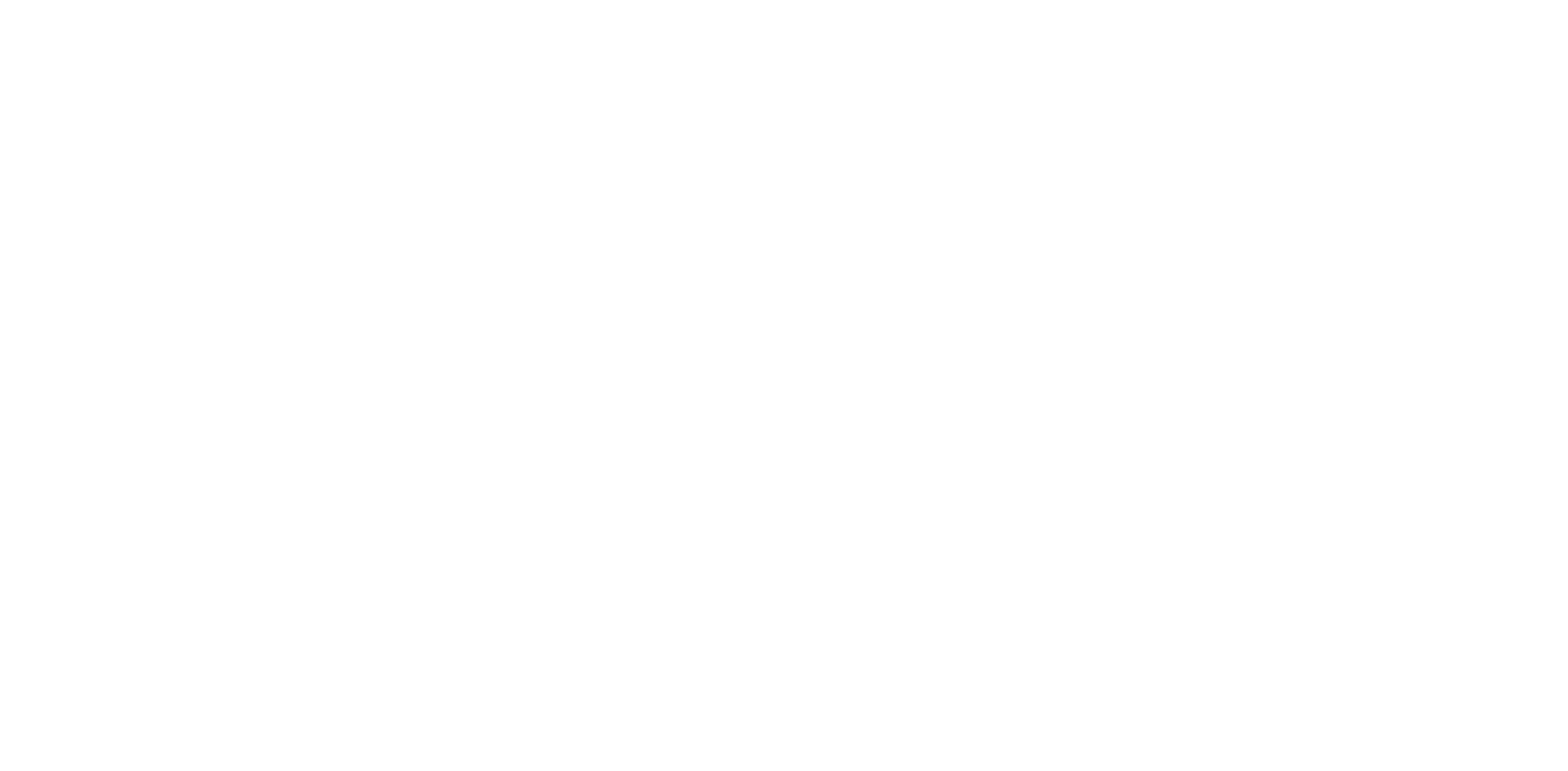
type input "$20.00"
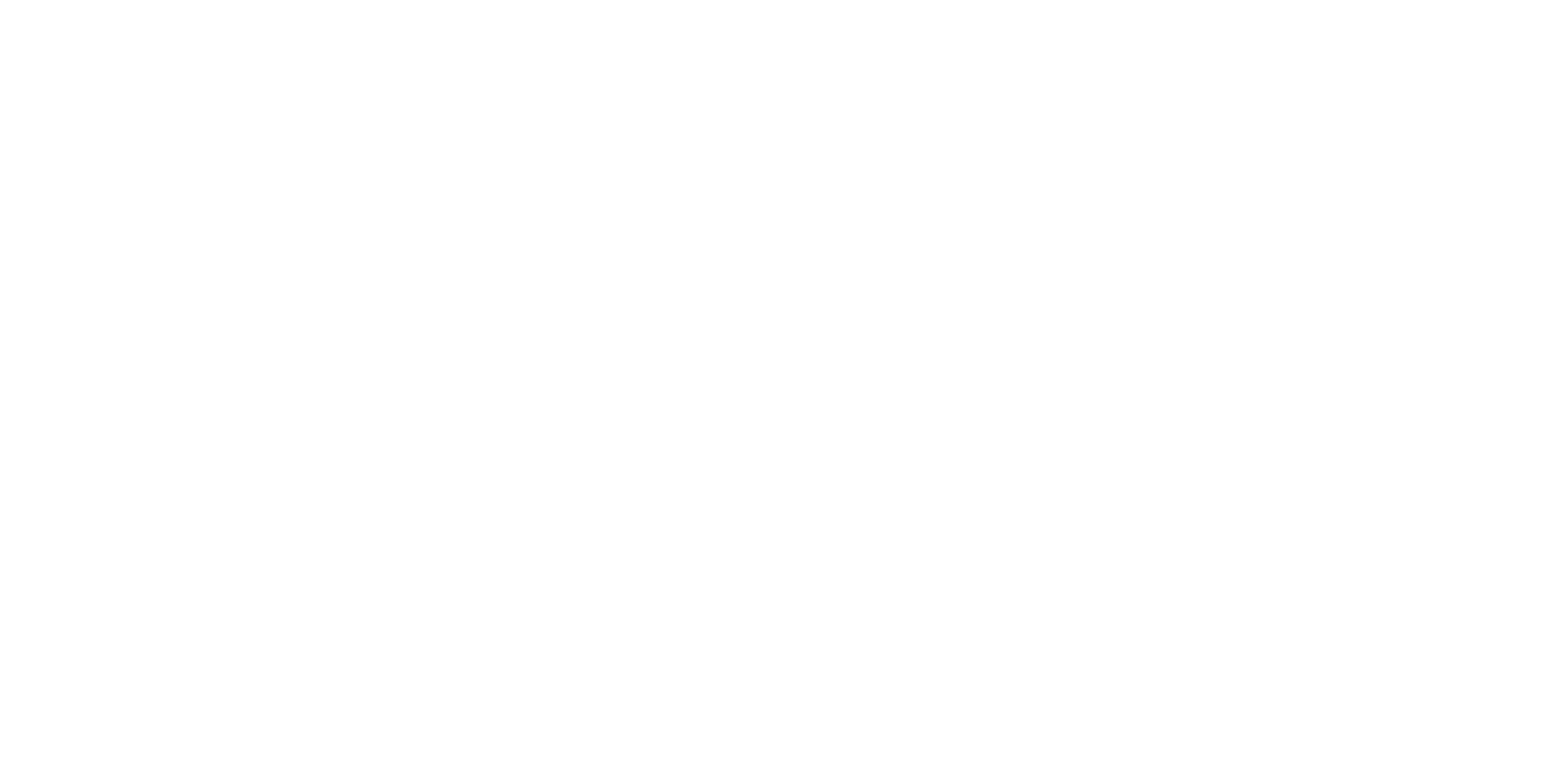
type input "$905.47"
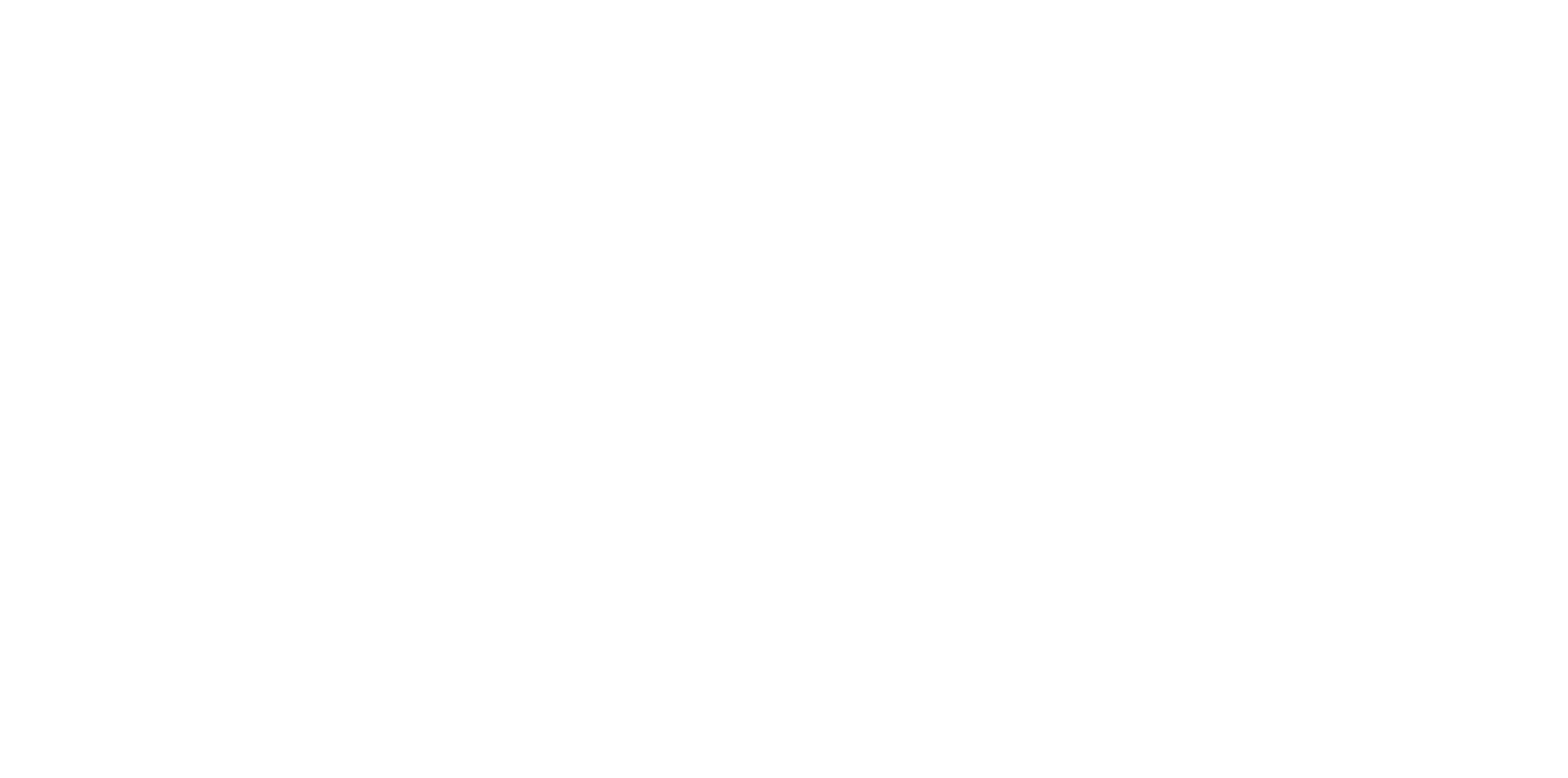
checkbox input "true"
